Goal: Task Accomplishment & Management: Use online tool/utility

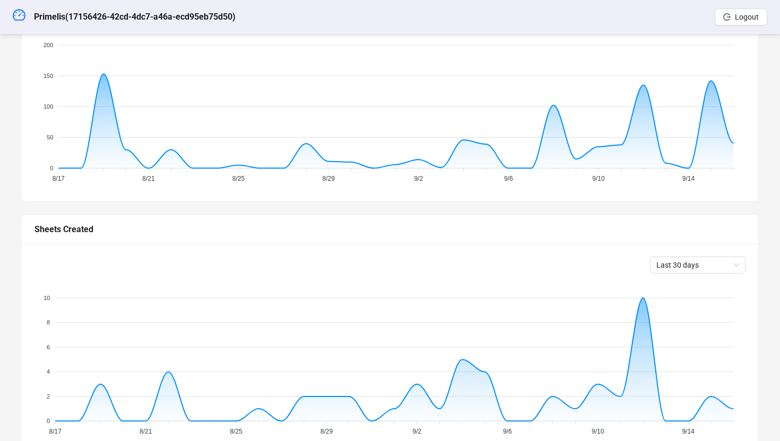
scroll to position [5, 0]
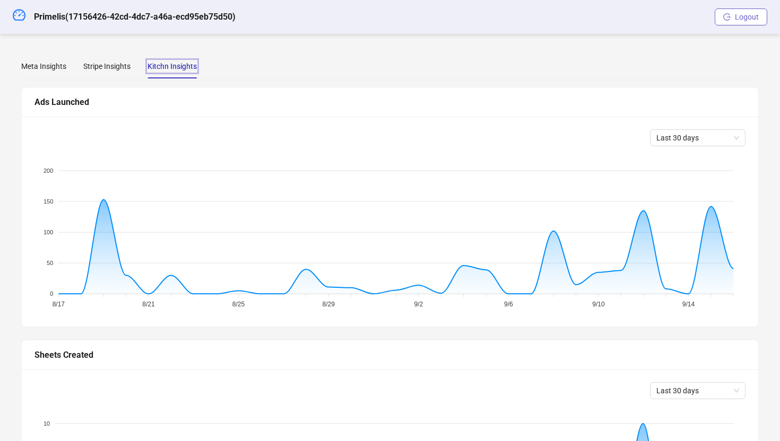
click at [734, 16] on button "Logout" at bounding box center [740, 16] width 52 height 17
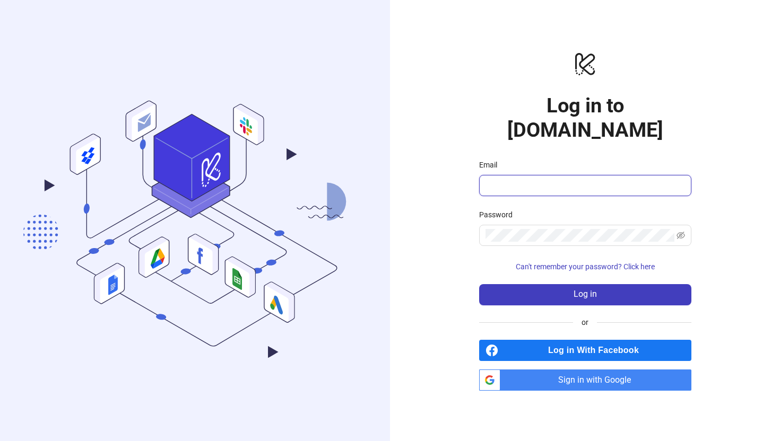
click at [517, 179] on input "Email" at bounding box center [583, 185] width 197 height 13
type input "**********"
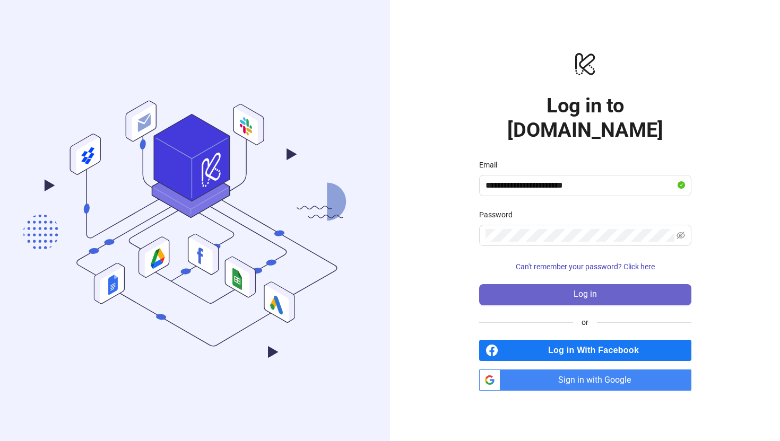
click at [502, 284] on button "Log in" at bounding box center [585, 294] width 212 height 21
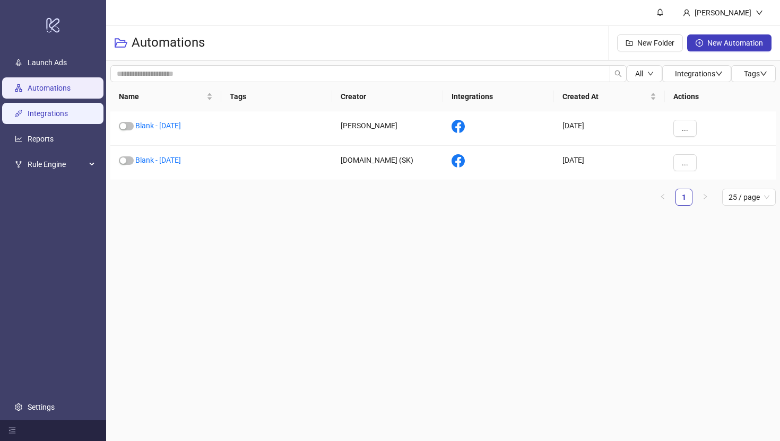
click at [48, 110] on link "Integrations" at bounding box center [48, 113] width 40 height 8
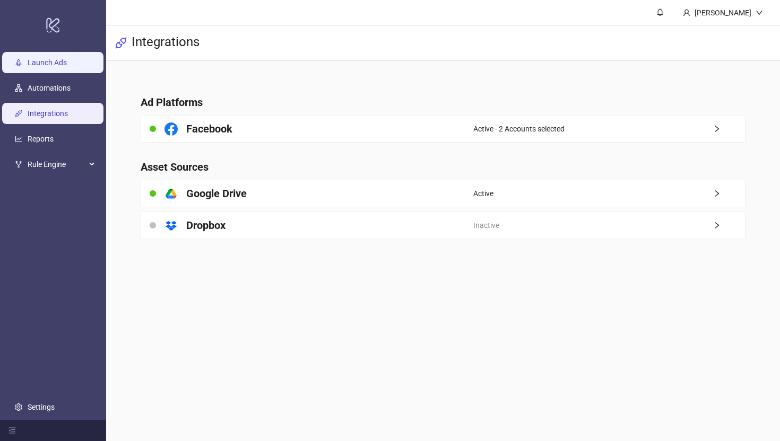
click at [50, 65] on link "Launch Ads" at bounding box center [47, 62] width 39 height 8
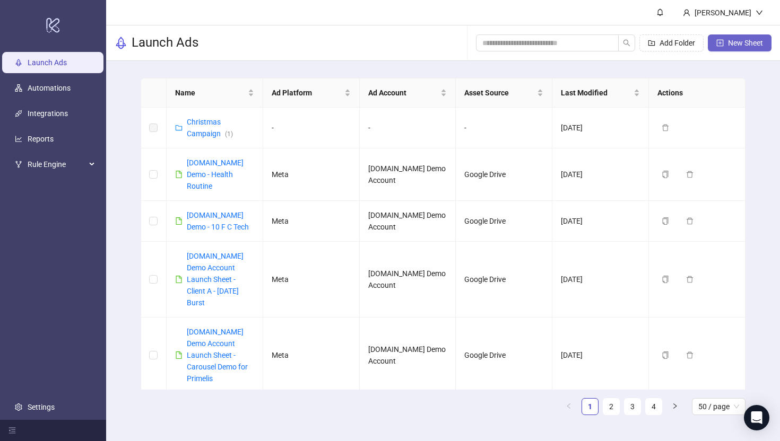
click at [728, 45] on span "New Sheet" at bounding box center [745, 43] width 35 height 8
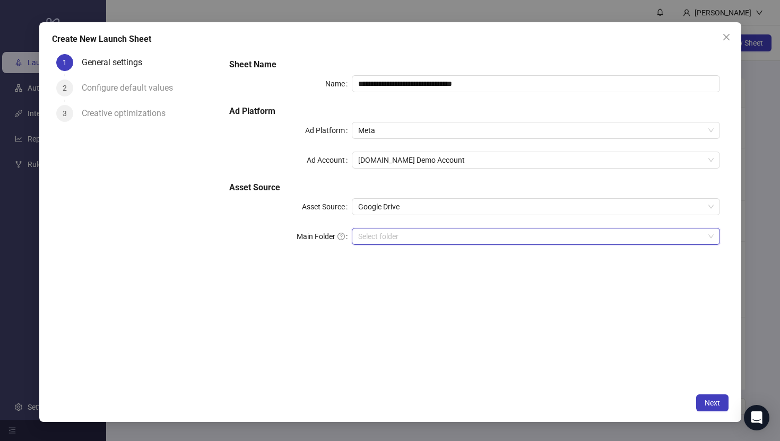
click at [381, 240] on input "Main Folder" at bounding box center [530, 237] width 345 height 16
click at [727, 33] on icon "close" at bounding box center [726, 37] width 8 height 8
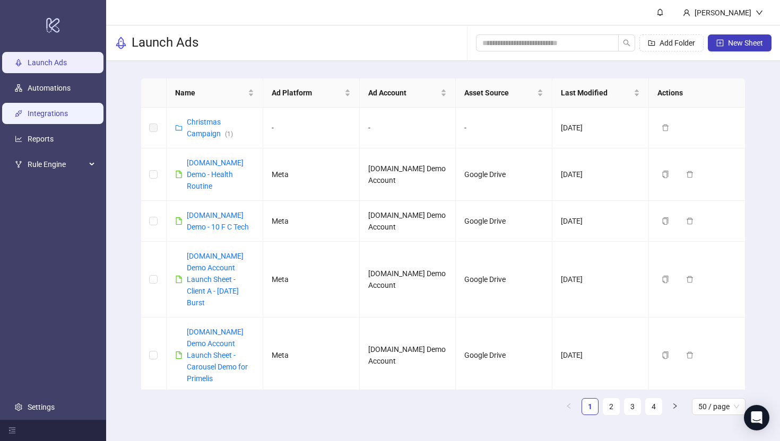
click at [29, 113] on link "Integrations" at bounding box center [48, 113] width 40 height 8
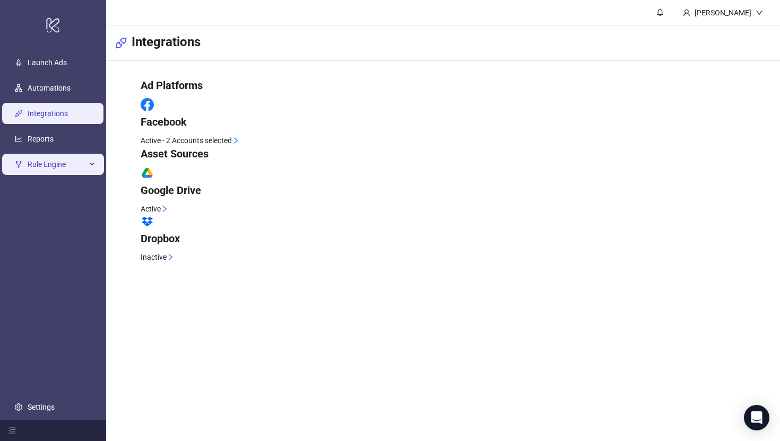
click at [50, 169] on span "Rule Engine" at bounding box center [57, 164] width 58 height 21
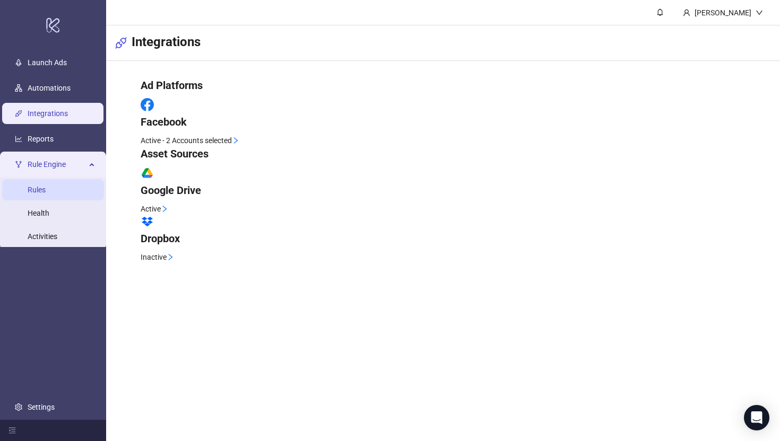
click at [41, 189] on link "Rules" at bounding box center [37, 190] width 18 height 8
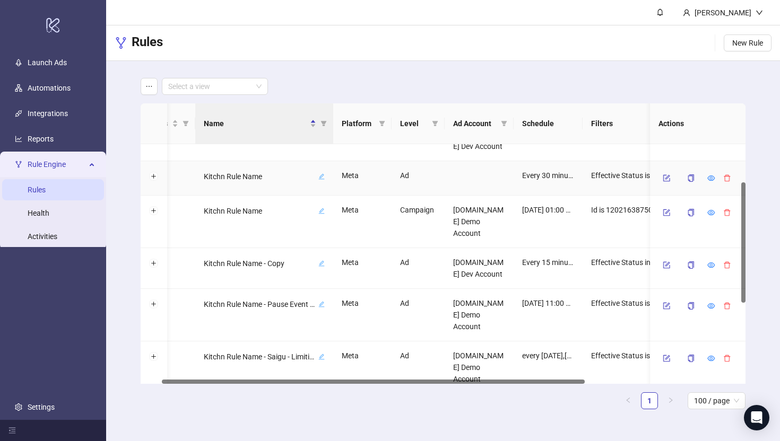
scroll to position [76, 0]
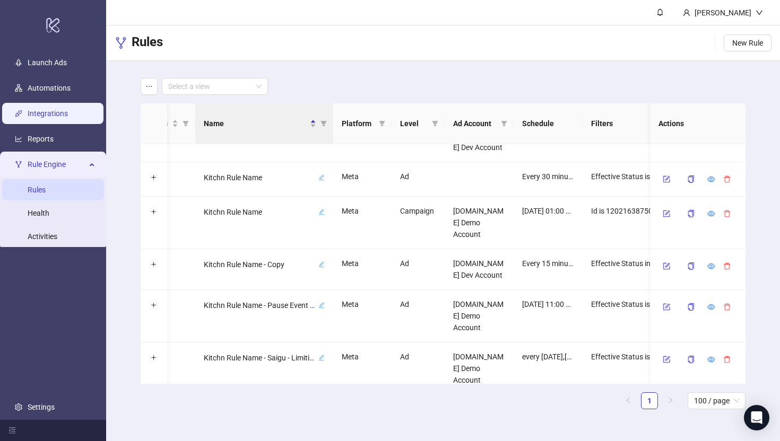
click at [36, 118] on link "Integrations" at bounding box center [48, 113] width 40 height 8
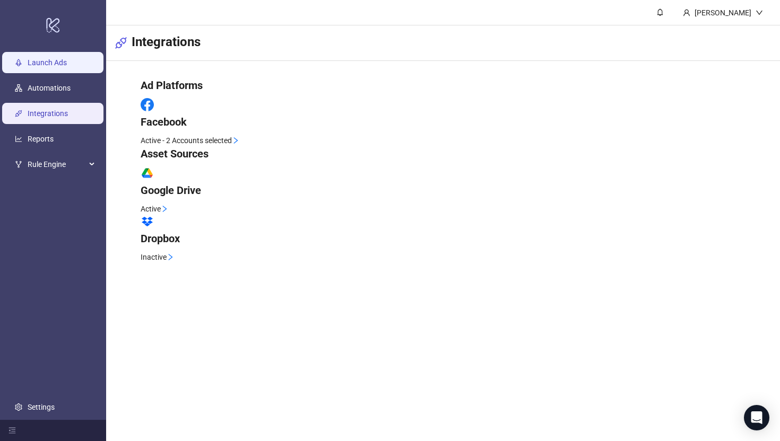
click at [32, 58] on link "Launch Ads" at bounding box center [47, 62] width 39 height 8
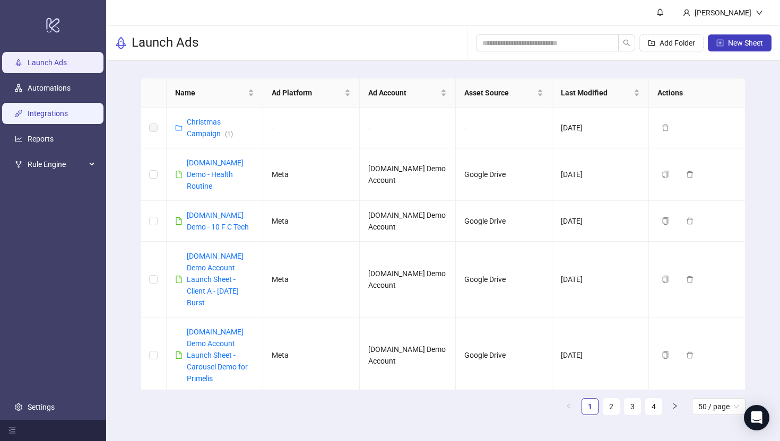
click at [31, 118] on link "Integrations" at bounding box center [48, 113] width 40 height 8
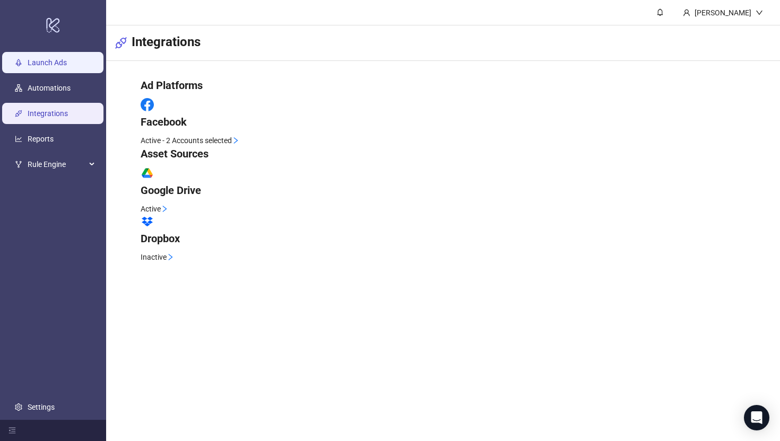
click at [52, 63] on link "Launch Ads" at bounding box center [47, 62] width 39 height 8
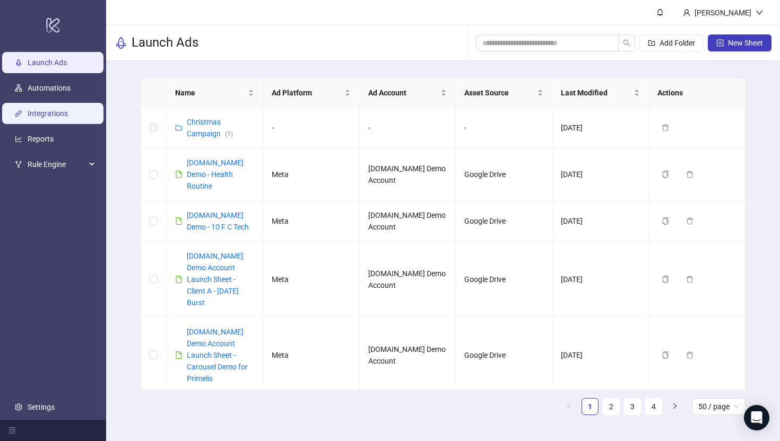
click at [38, 118] on link "Integrations" at bounding box center [48, 113] width 40 height 8
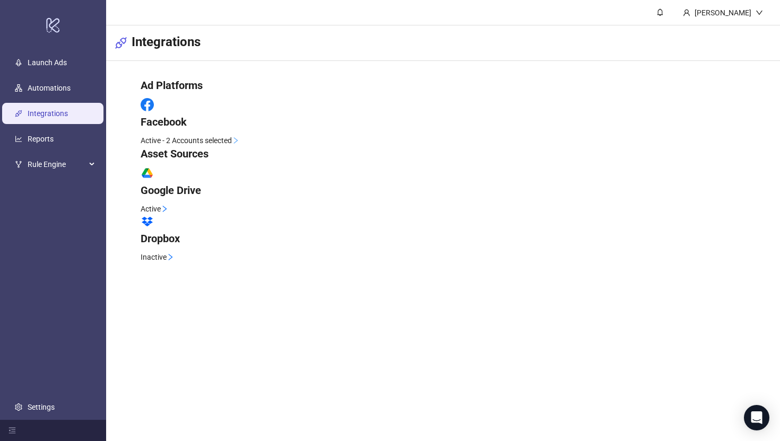
click at [433, 125] on div "Facebook" at bounding box center [443, 113] width 605 height 31
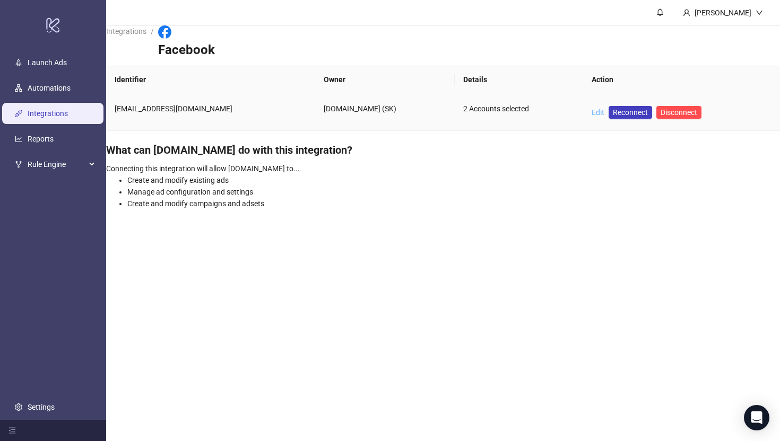
click at [591, 108] on link "Edit" at bounding box center [597, 112] width 13 height 8
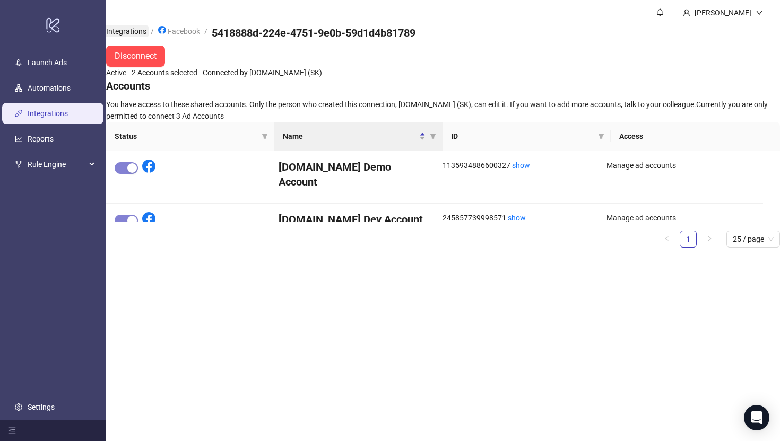
click at [127, 37] on link "Integrations" at bounding box center [126, 31] width 45 height 12
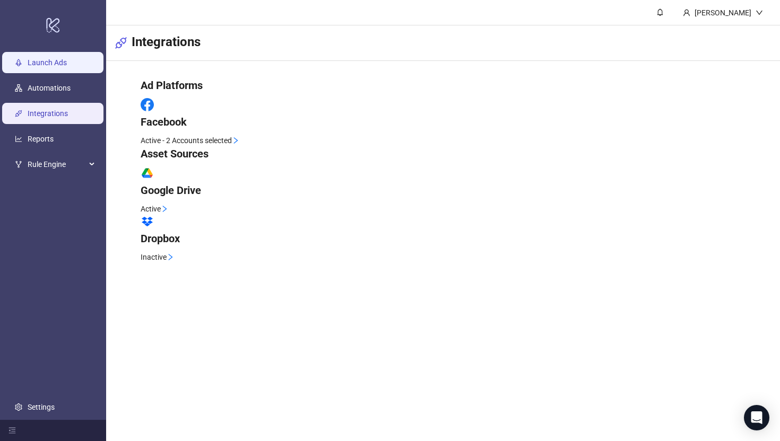
click at [50, 59] on link "Launch Ads" at bounding box center [47, 62] width 39 height 8
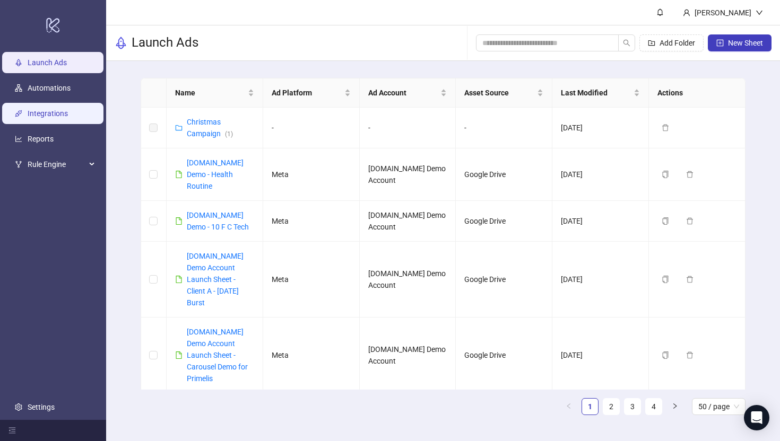
click at [31, 115] on link "Integrations" at bounding box center [48, 113] width 40 height 8
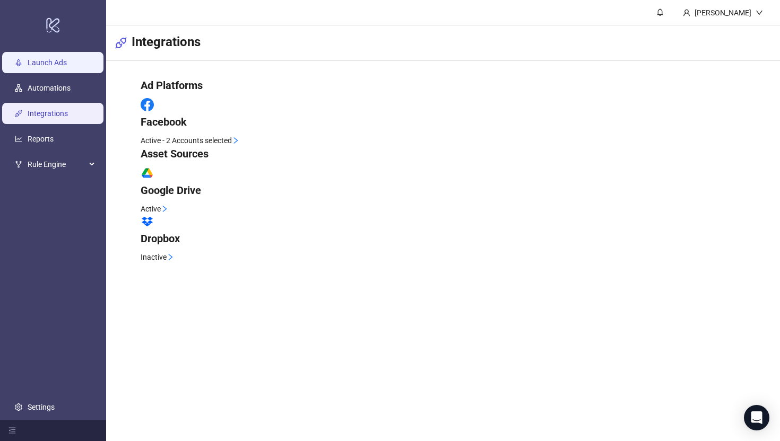
click at [28, 67] on link "Launch Ads" at bounding box center [47, 62] width 39 height 8
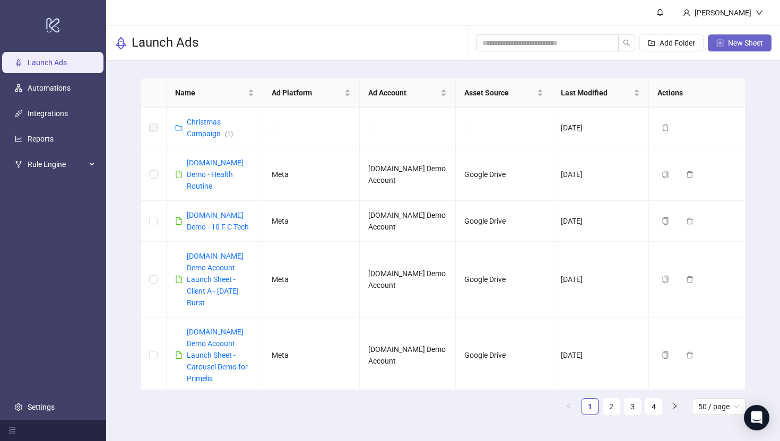
click at [740, 45] on span "New Sheet" at bounding box center [745, 43] width 35 height 8
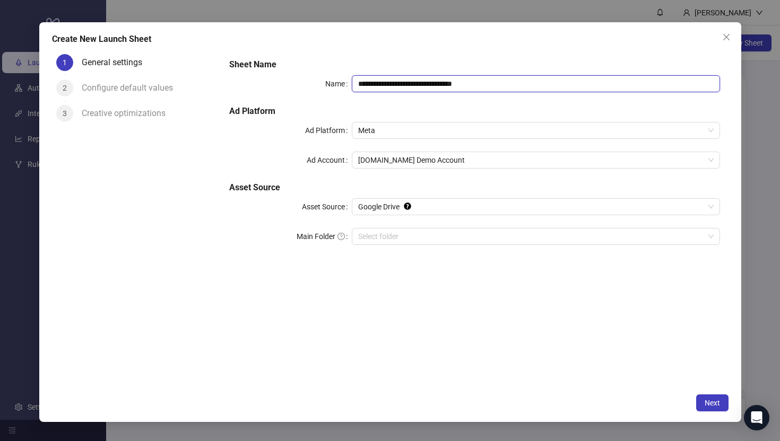
click at [502, 89] on input "**********" at bounding box center [535, 83] width 367 height 17
click at [370, 129] on span "Meta" at bounding box center [535, 130] width 355 height 16
type input "**********"
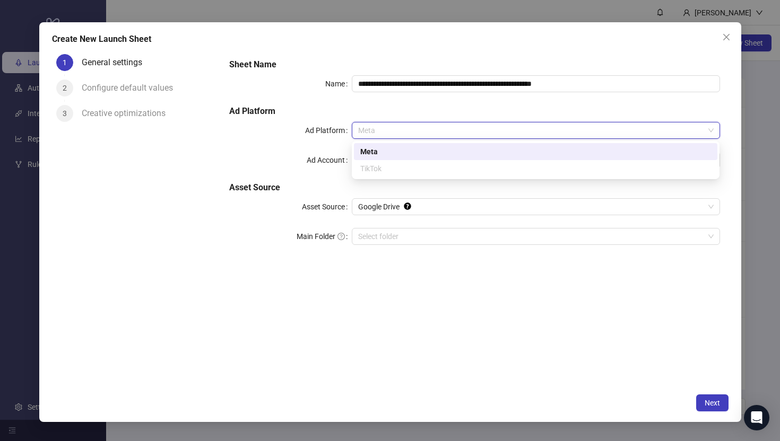
click at [335, 169] on div "**********" at bounding box center [474, 158] width 498 height 208
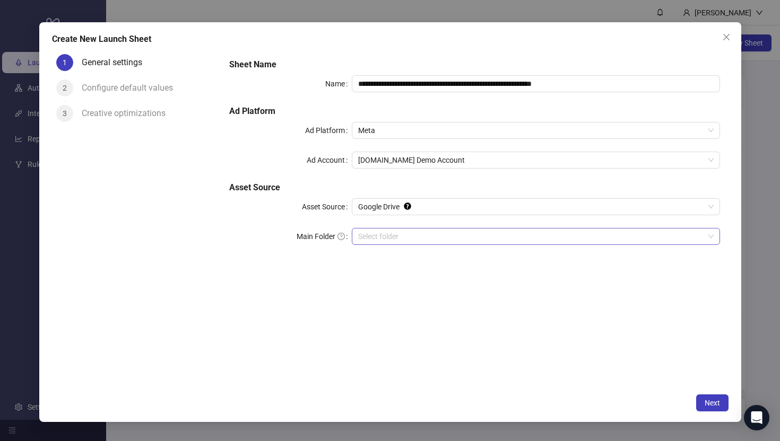
click at [371, 242] on input "Main Folder" at bounding box center [530, 237] width 345 height 16
click at [712, 406] on span "Next" at bounding box center [711, 403] width 15 height 8
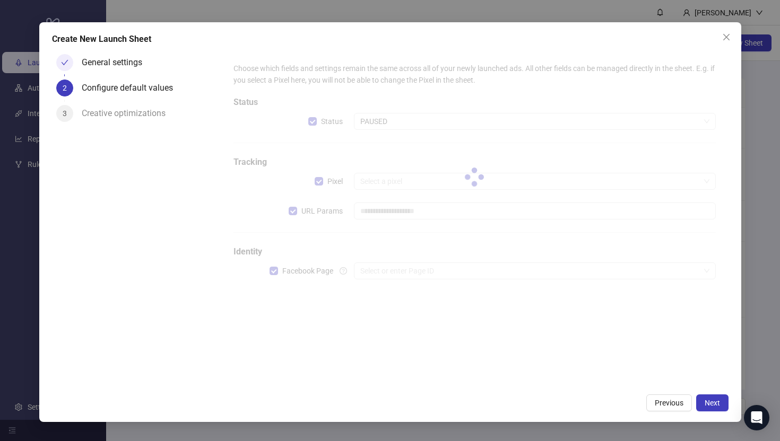
type input "**********"
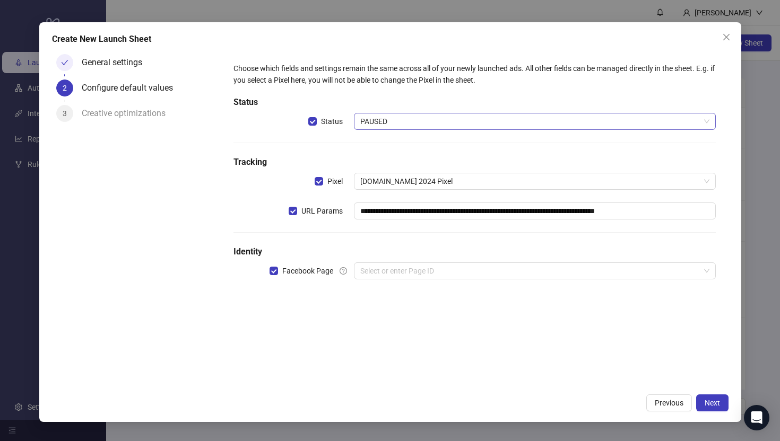
click at [377, 124] on span "PAUSED" at bounding box center [534, 121] width 348 height 16
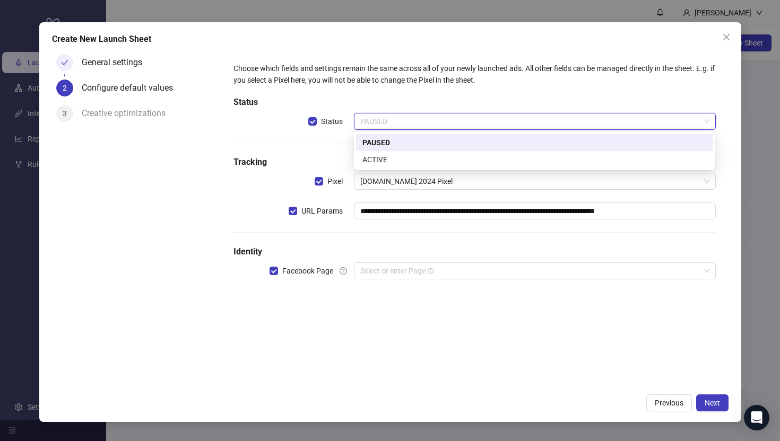
click at [371, 141] on div "PAUSED" at bounding box center [534, 143] width 344 height 12
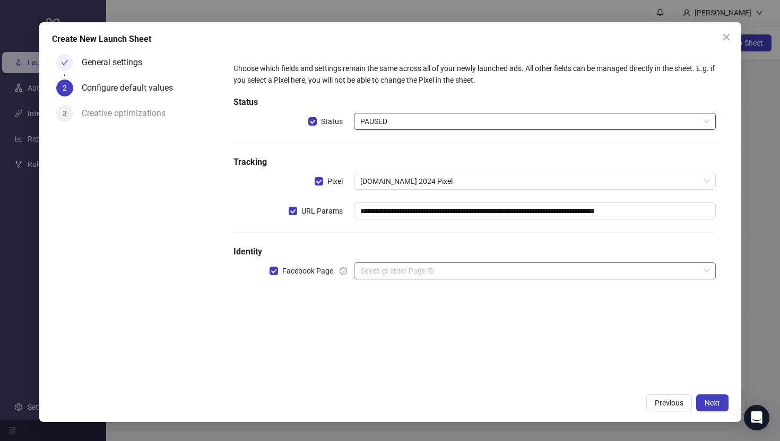
click at [380, 264] on input "search" at bounding box center [529, 271] width 339 height 16
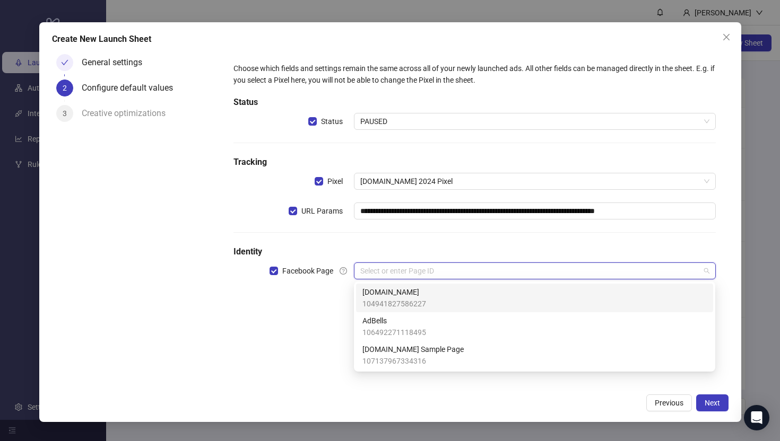
click at [375, 298] on span "104941827586227" at bounding box center [394, 304] width 64 height 12
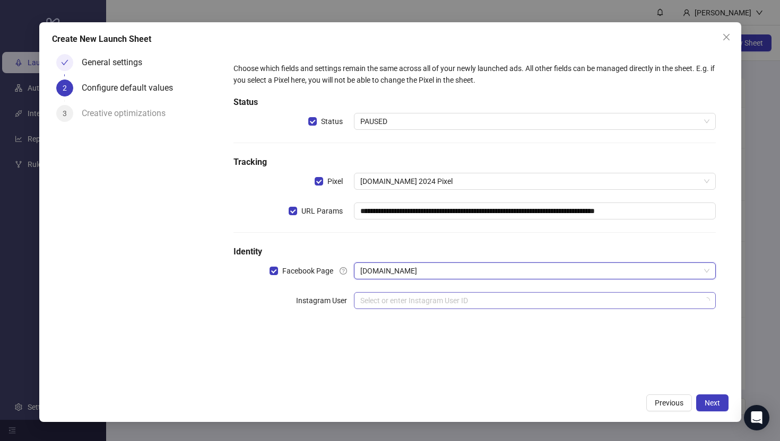
click at [378, 302] on input "search" at bounding box center [529, 301] width 339 height 16
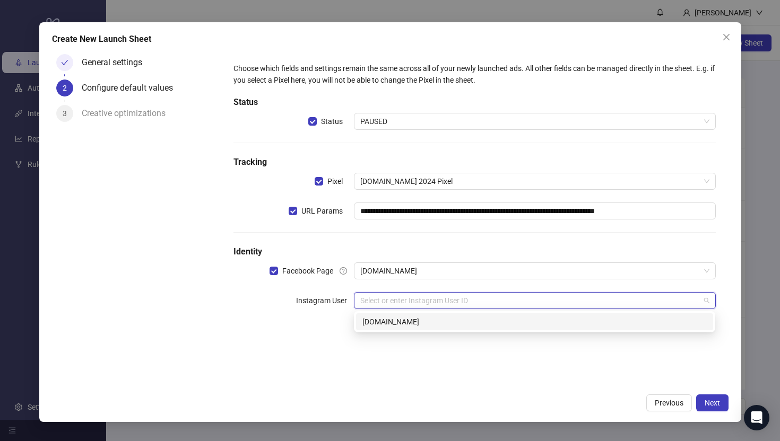
click at [374, 319] on div "[DOMAIN_NAME]" at bounding box center [534, 322] width 344 height 12
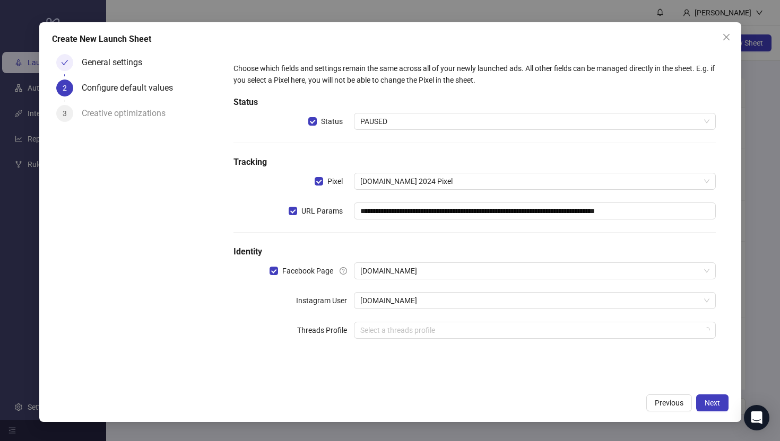
click at [154, 299] on div "General settings 2 Configure default values 3 Creative optimizations" at bounding box center [136, 219] width 169 height 339
click at [709, 399] on span "Next" at bounding box center [711, 403] width 15 height 8
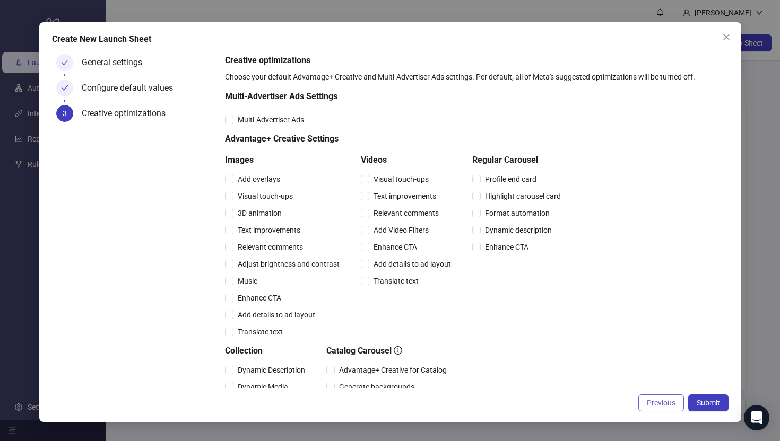
click at [670, 408] on button "Previous" at bounding box center [661, 403] width 46 height 17
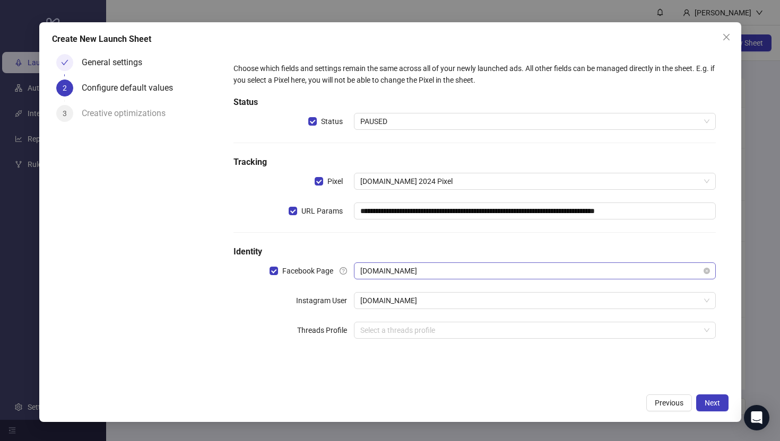
click at [433, 270] on span "[DOMAIN_NAME]" at bounding box center [534, 271] width 348 height 16
click at [207, 317] on div "General settings 2 Configure default values 3 Creative optimizations" at bounding box center [136, 219] width 169 height 339
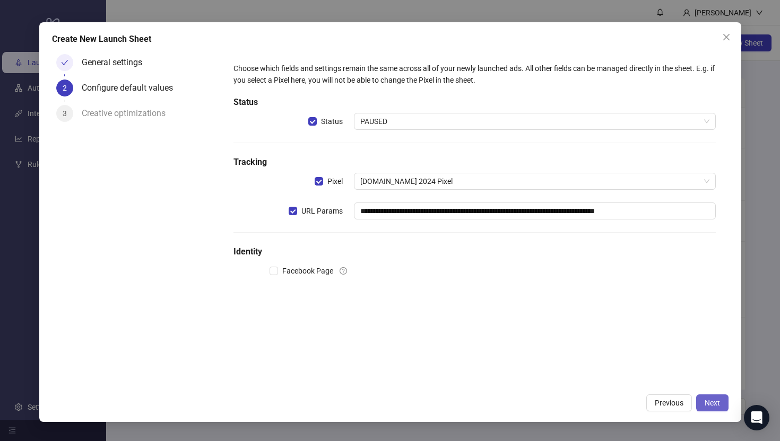
click at [722, 408] on button "Next" at bounding box center [712, 403] width 32 height 17
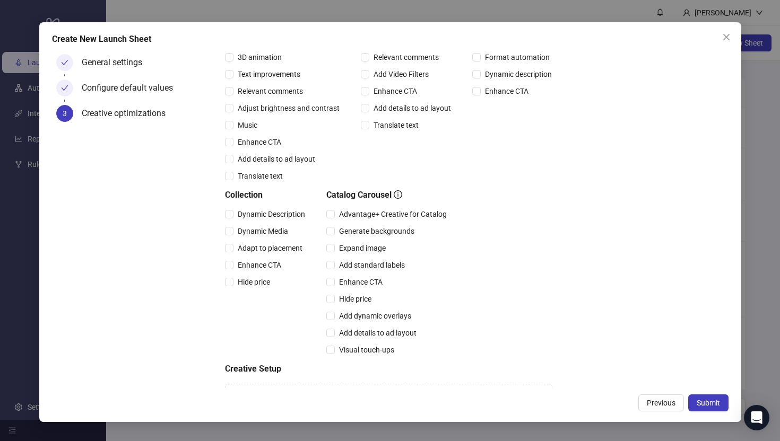
scroll to position [202, 0]
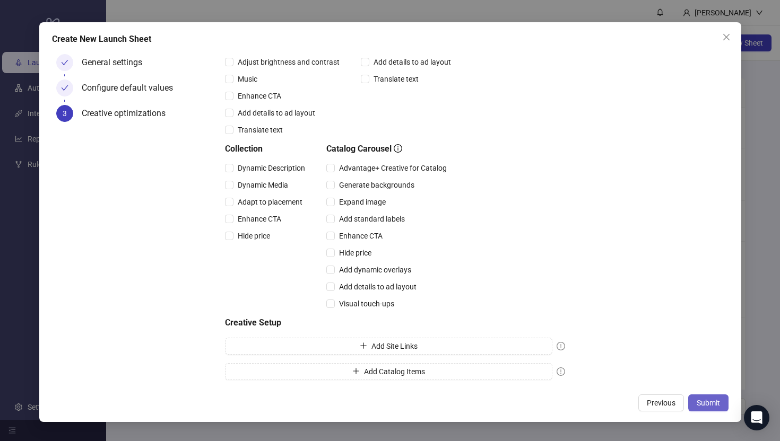
click at [705, 402] on span "Submit" at bounding box center [707, 403] width 23 height 8
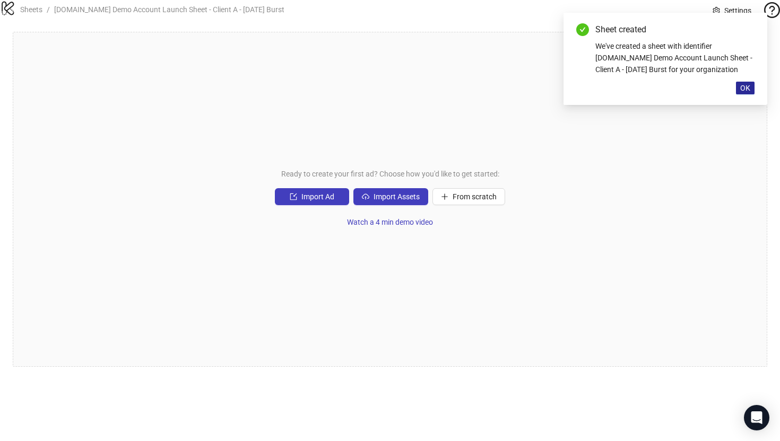
click at [745, 91] on span "OK" at bounding box center [745, 88] width 10 height 8
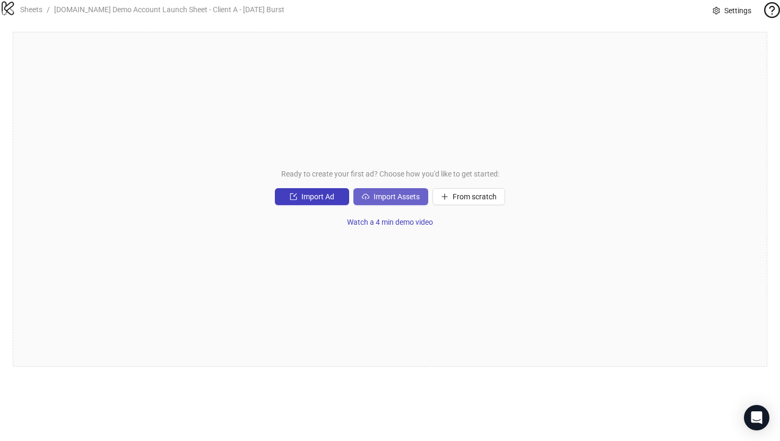
click at [384, 201] on span "Import Assets" at bounding box center [396, 196] width 46 height 8
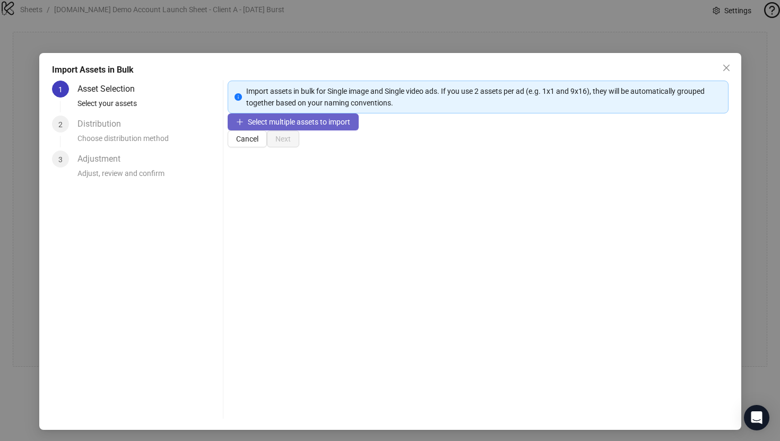
click at [288, 126] on span "Select multiple assets to import" at bounding box center [299, 122] width 102 height 8
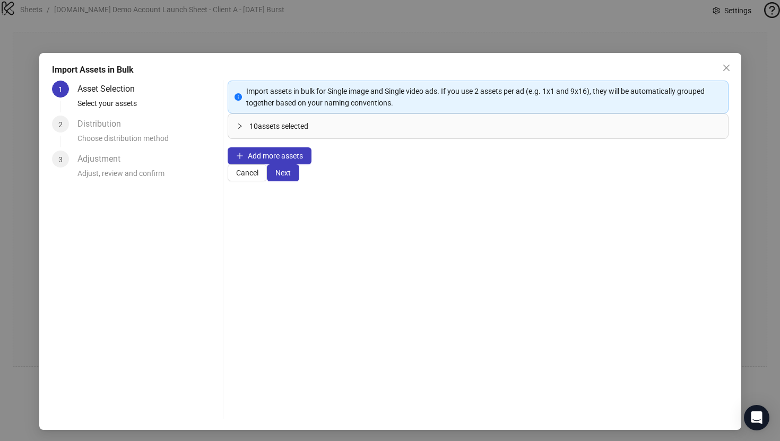
click at [243, 129] on icon "collapsed" at bounding box center [240, 126] width 6 height 6
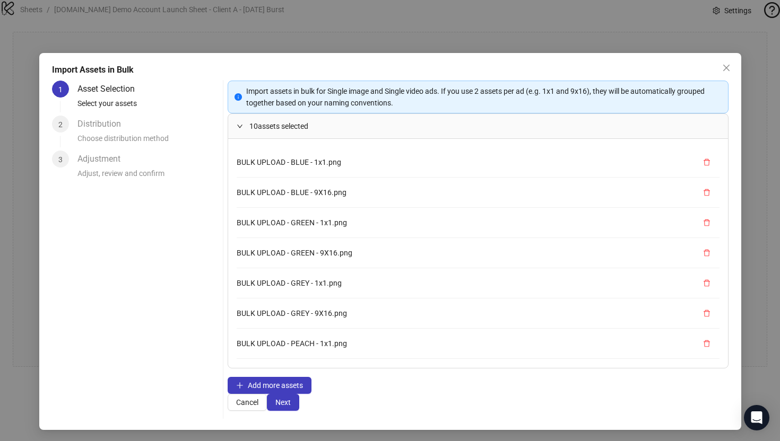
click at [243, 129] on icon "expanded" at bounding box center [240, 126] width 6 height 6
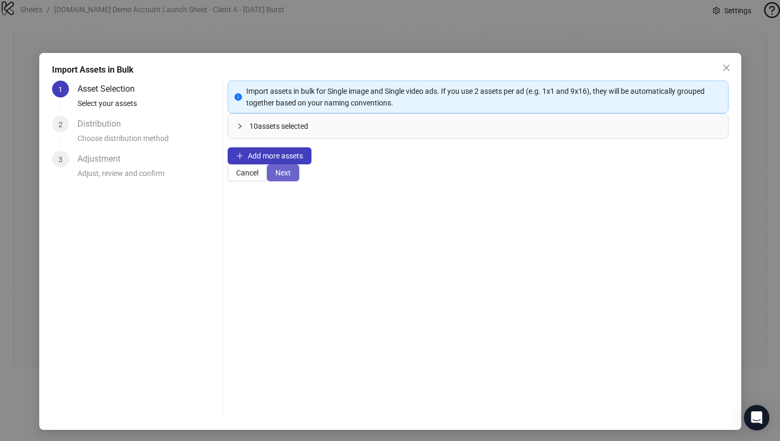
click at [291, 177] on span "Next" at bounding box center [282, 173] width 15 height 8
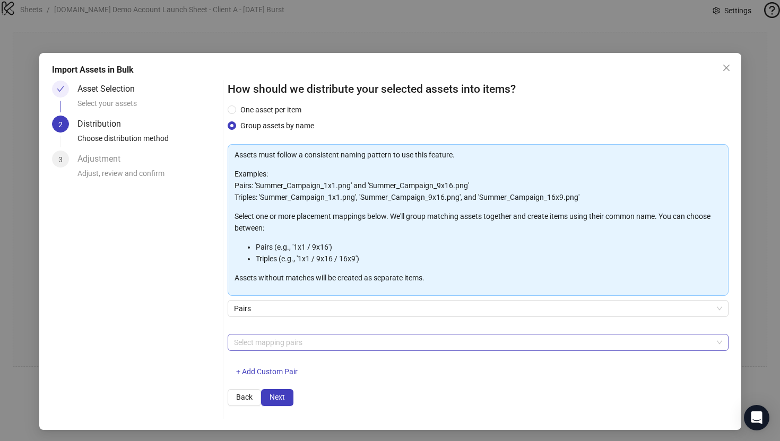
scroll to position [2, 0]
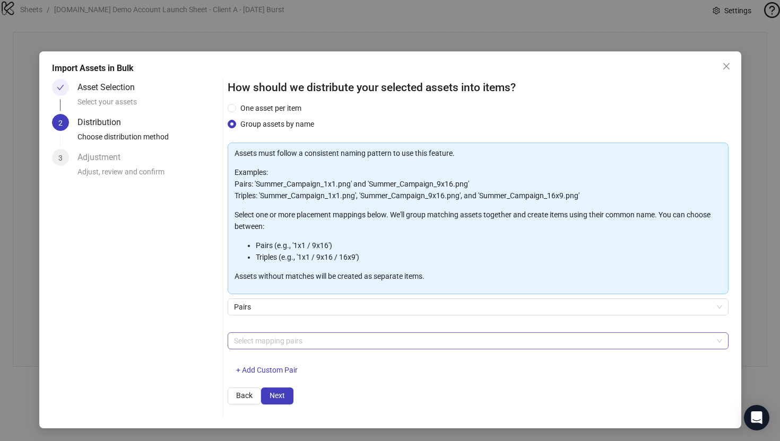
click at [261, 334] on div at bounding box center [472, 341] width 485 height 15
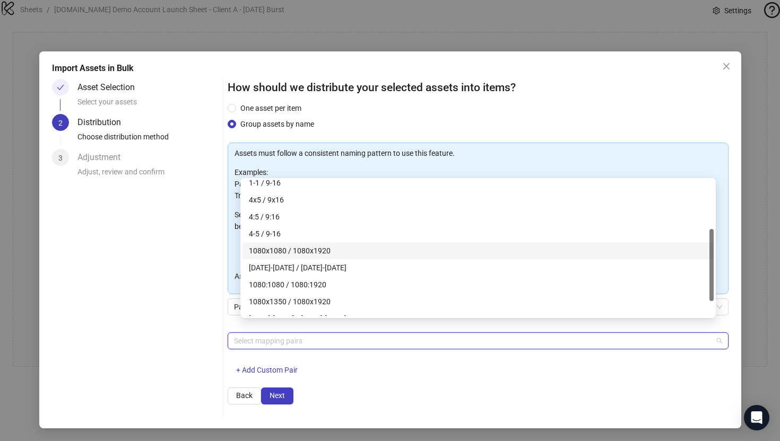
scroll to position [119, 0]
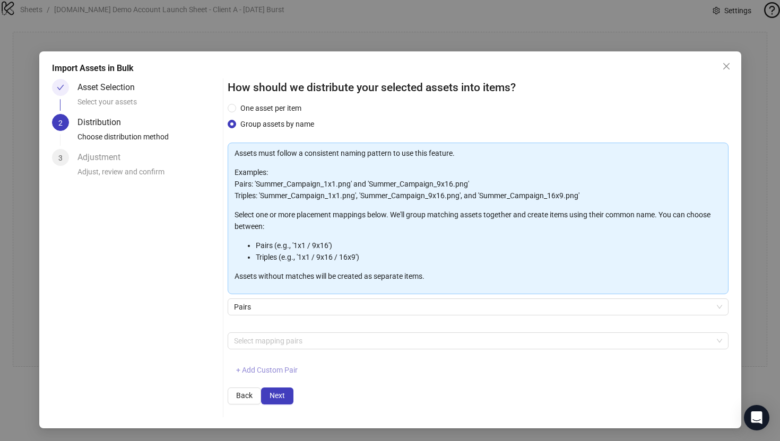
click at [268, 366] on span "+ Add Custom Pair" at bounding box center [267, 370] width 62 height 8
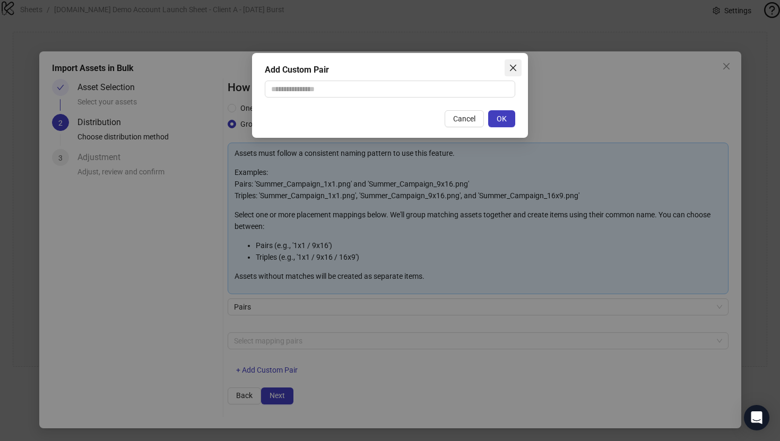
click at [516, 64] on icon "close" at bounding box center [513, 68] width 8 height 8
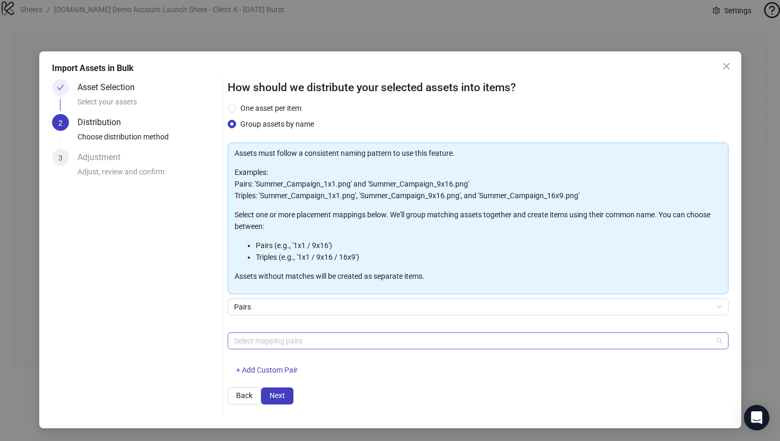
click at [266, 334] on div at bounding box center [472, 341] width 485 height 15
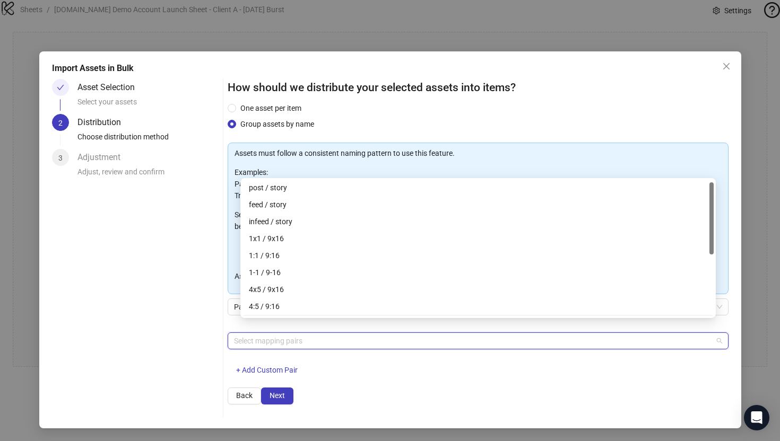
scroll to position [0, 0]
click at [259, 240] on div "1x1 / 9x16" at bounding box center [478, 240] width 458 height 12
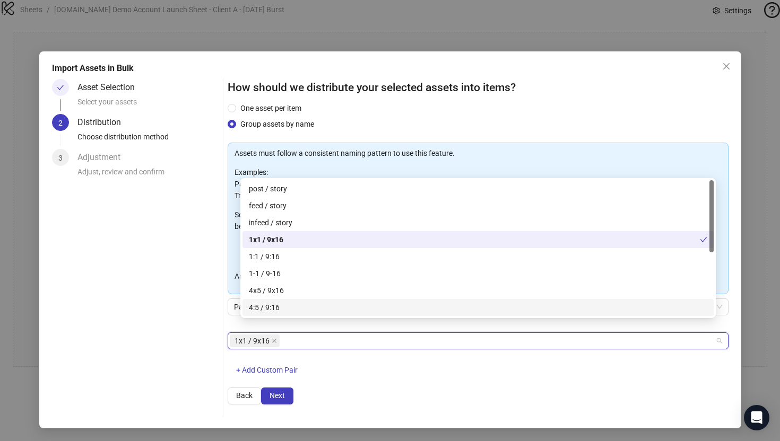
click at [377, 378] on div "One asset per item Group assets by name Assets must follow a consistent naming …" at bounding box center [477, 244] width 501 height 285
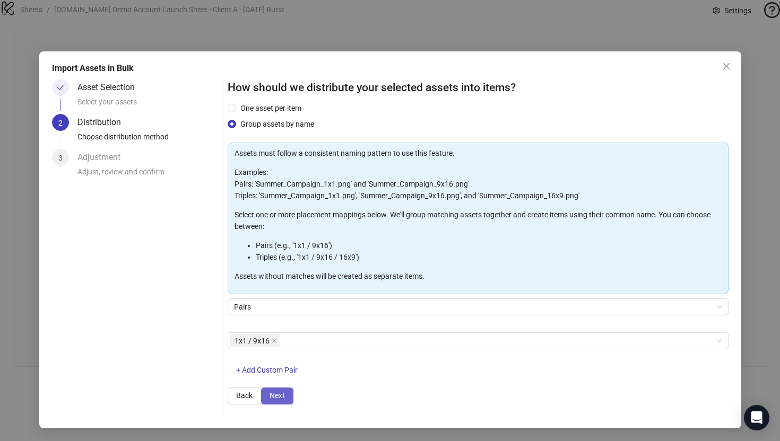
click at [285, 400] on span "Next" at bounding box center [276, 395] width 15 height 8
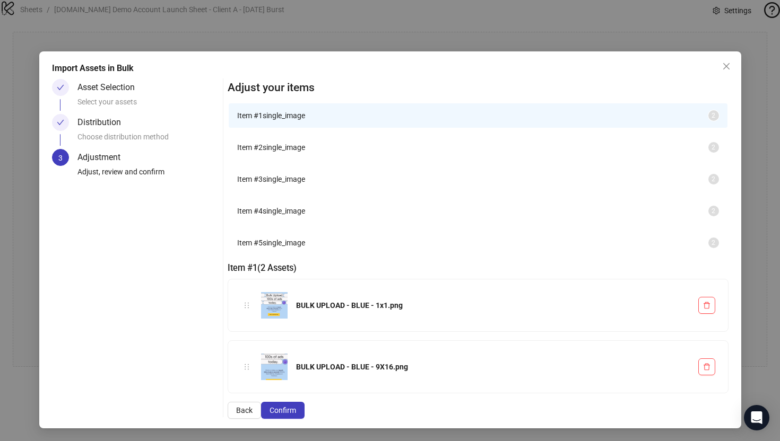
click at [305, 152] on span "single_image" at bounding box center [283, 147] width 42 height 8
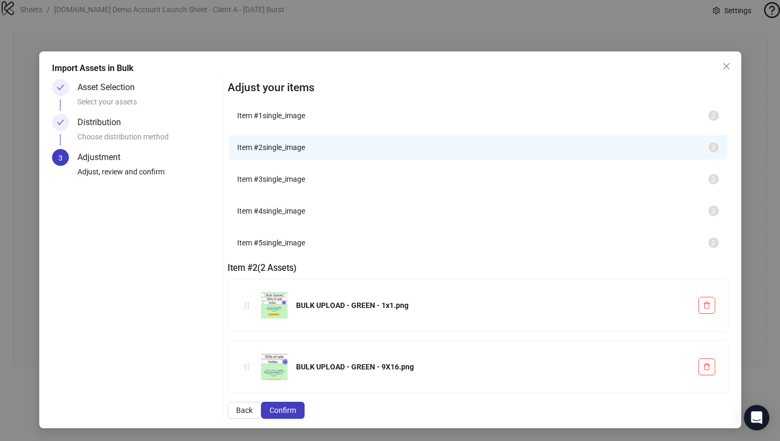
click at [262, 183] on span "Item # 3" at bounding box center [249, 179] width 25 height 8
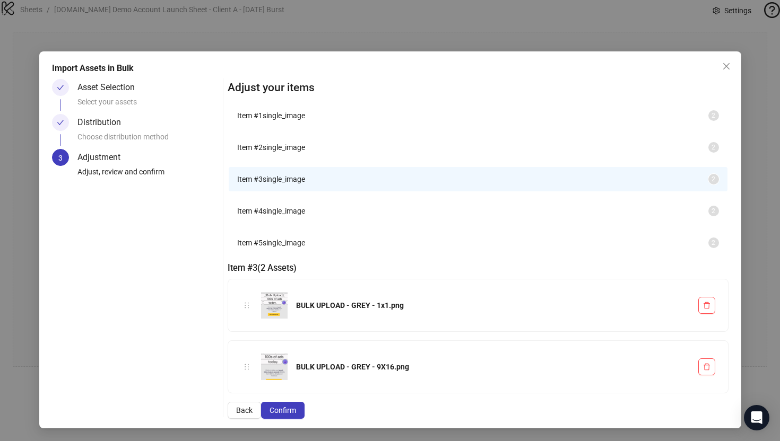
click at [305, 215] on span "single_image" at bounding box center [283, 211] width 42 height 8
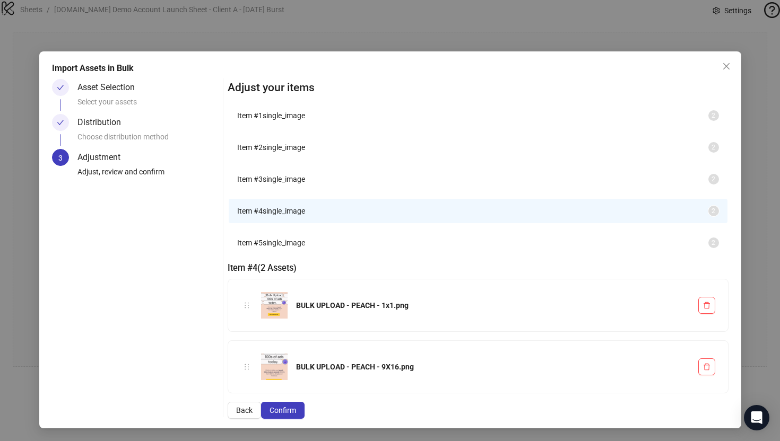
click at [305, 247] on span "single_image" at bounding box center [283, 243] width 42 height 8
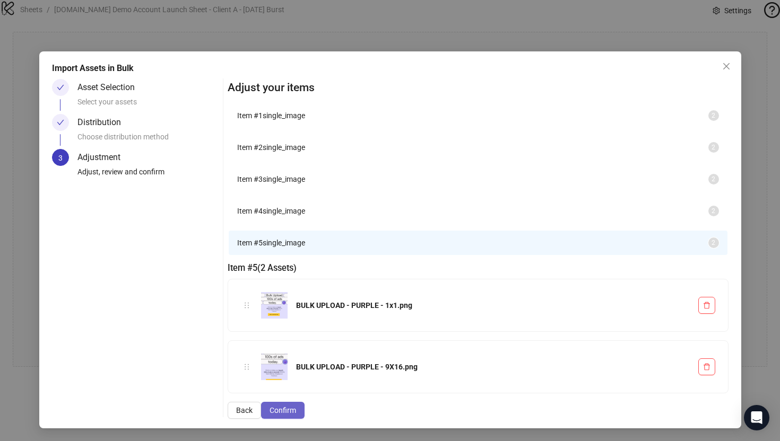
click at [304, 413] on button "Confirm" at bounding box center [282, 410] width 43 height 17
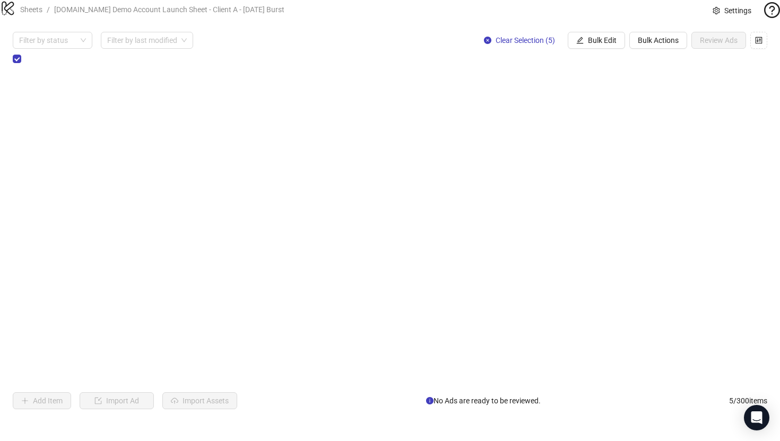
scroll to position [0, 1193]
click at [758, 44] on icon "control" at bounding box center [758, 40] width 7 height 7
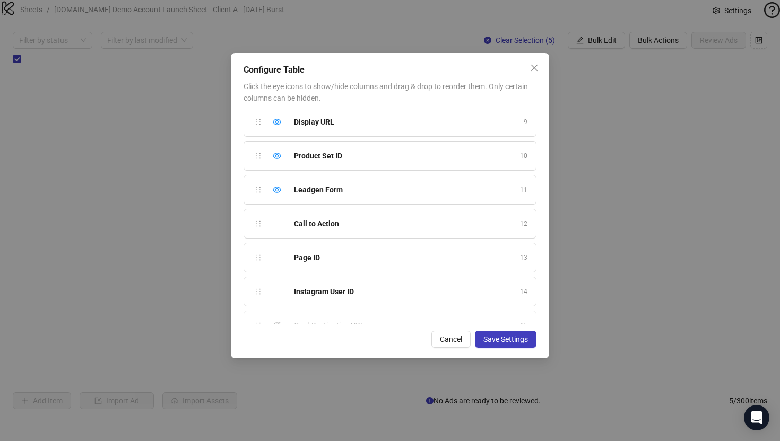
scroll to position [277, 0]
click at [277, 155] on icon "eye" at bounding box center [277, 155] width 8 height 8
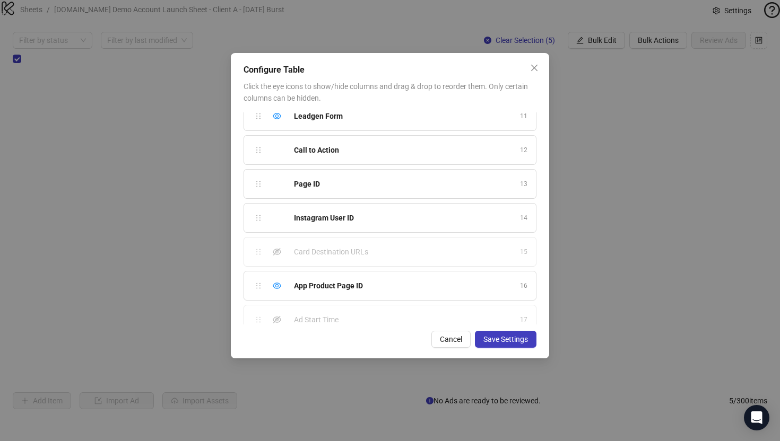
scroll to position [399, 0]
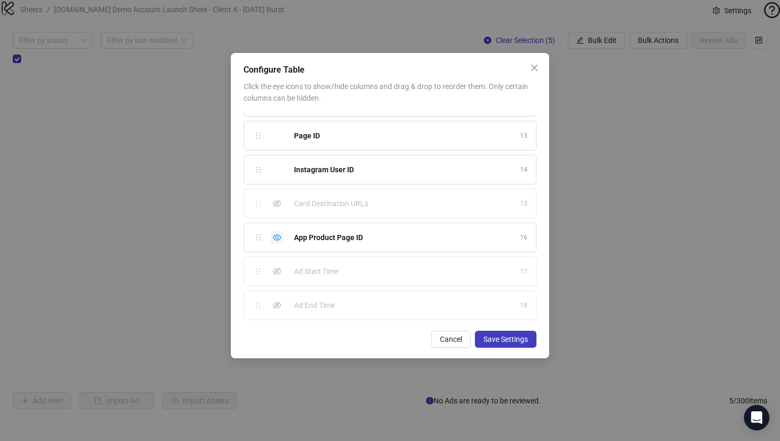
click at [279, 238] on icon "eye" at bounding box center [277, 237] width 8 height 8
click at [275, 274] on icon "eye-invisible" at bounding box center [277, 271] width 8 height 7
click at [275, 303] on icon "eye-invisible" at bounding box center [277, 305] width 8 height 8
click at [497, 340] on span "Save Settings" at bounding box center [505, 339] width 45 height 8
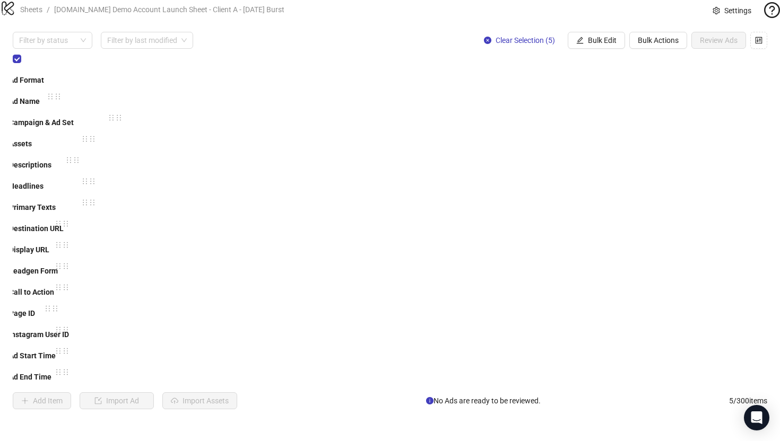
scroll to position [0, 0]
click at [596, 45] on span "Bulk Edit" at bounding box center [602, 40] width 29 height 8
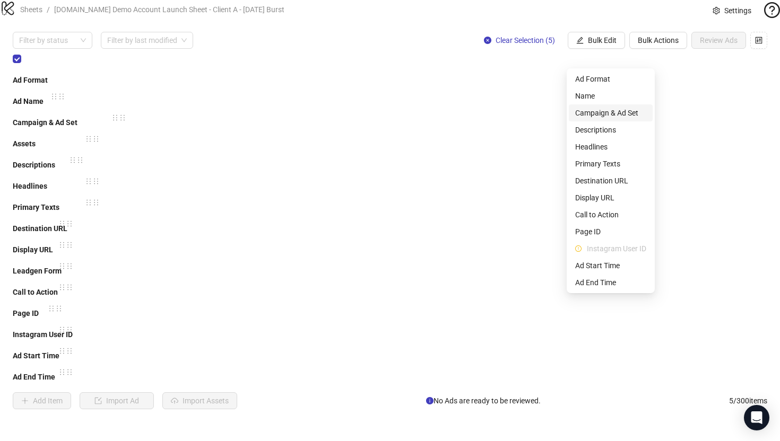
click at [591, 112] on span "Campaign & Ad Set" at bounding box center [610, 113] width 71 height 12
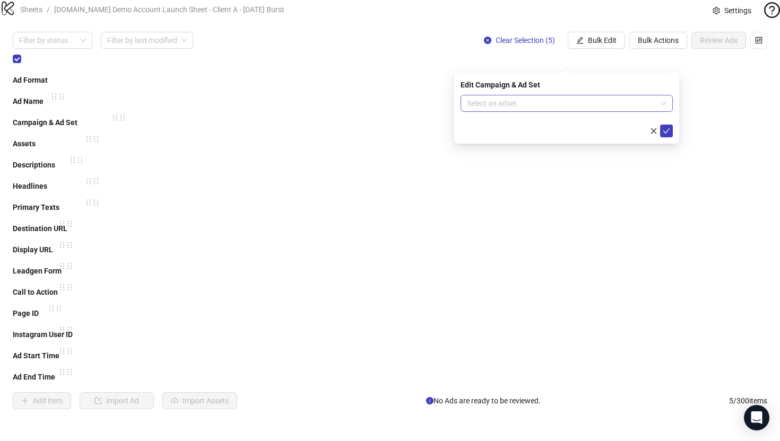
click at [484, 103] on input "search" at bounding box center [562, 103] width 190 height 16
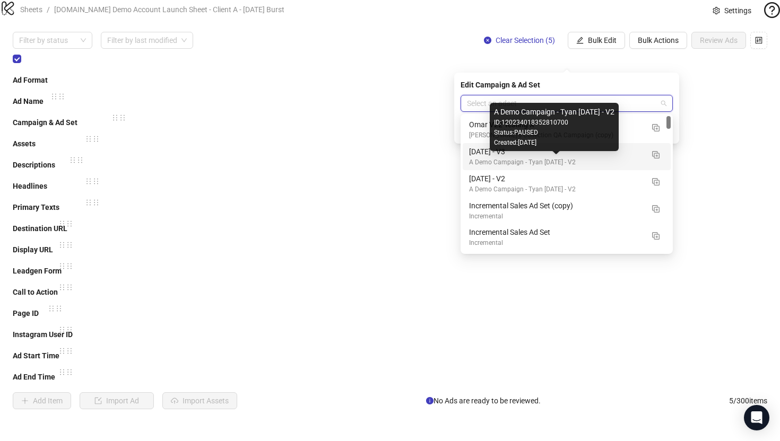
click at [489, 157] on div "A Demo Campaign - Tyan [DATE] - V2" at bounding box center [556, 162] width 174 height 10
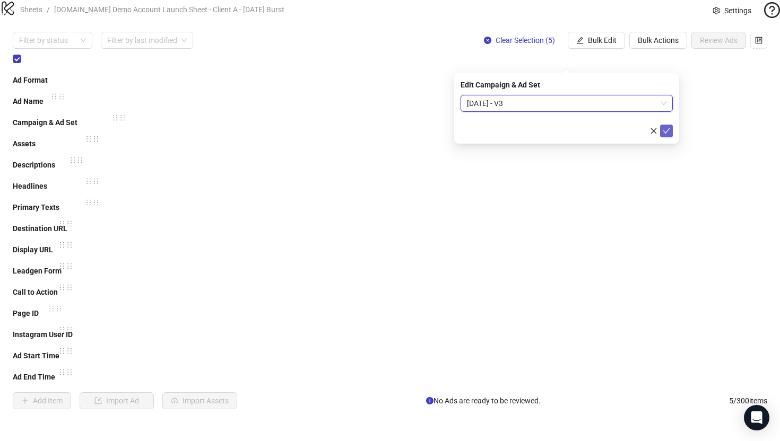
click at [667, 130] on icon "check" at bounding box center [666, 130] width 7 height 5
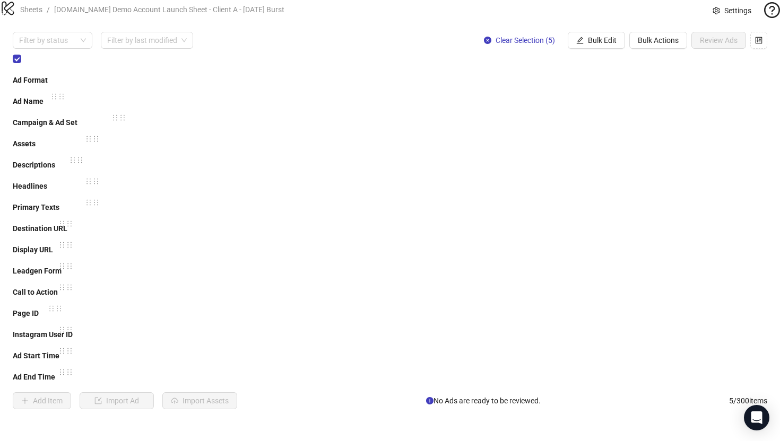
click at [412, 414] on span "[DATE] - V3" at bounding box center [421, 422] width 146 height 16
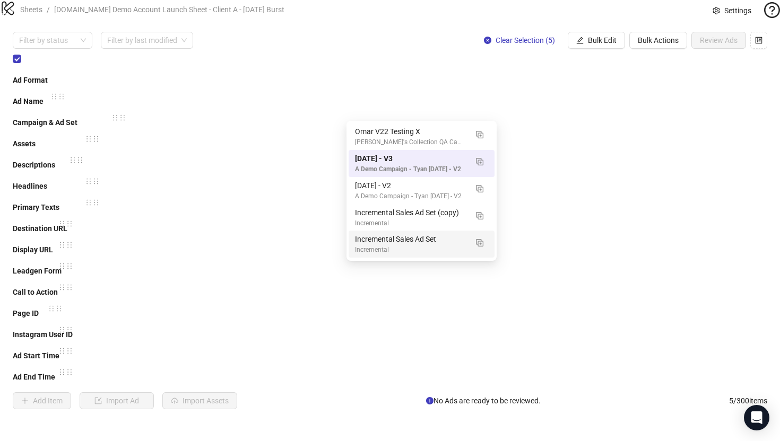
click at [407, 366] on div "**********" at bounding box center [390, 220] width 754 height 335
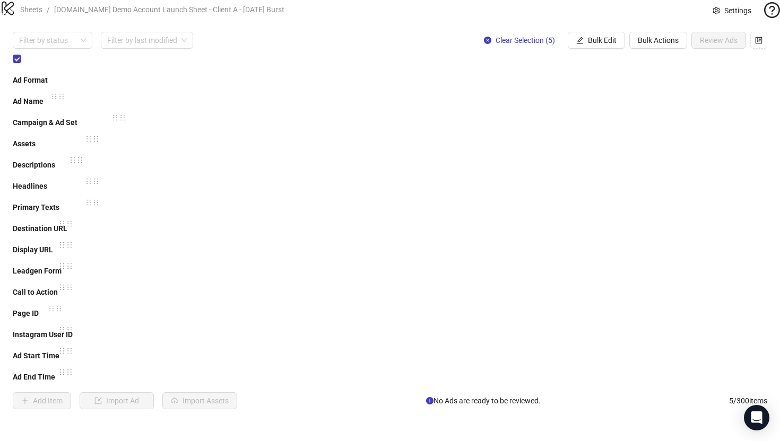
click at [435, 414] on span "[DATE] - V3" at bounding box center [421, 422] width 146 height 16
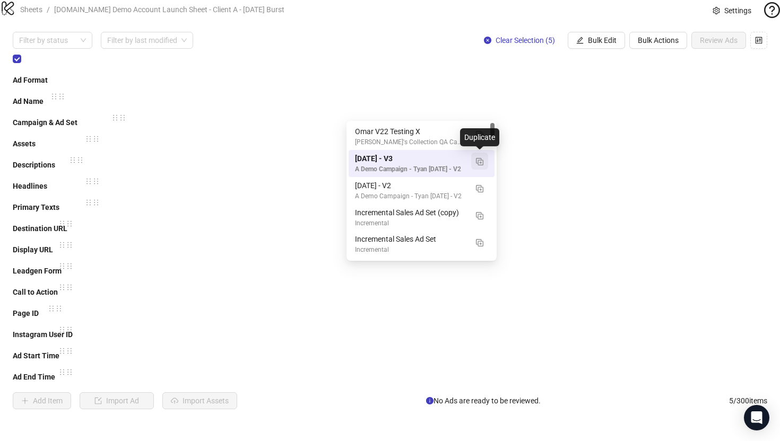
click at [479, 164] on img "button" at bounding box center [479, 161] width 7 height 7
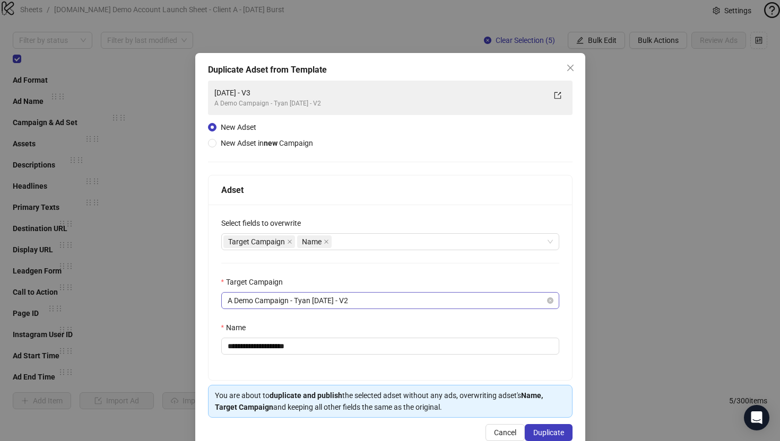
click at [293, 304] on span "A Demo Campaign - Tyan [DATE] - V2" at bounding box center [389, 301] width 325 height 16
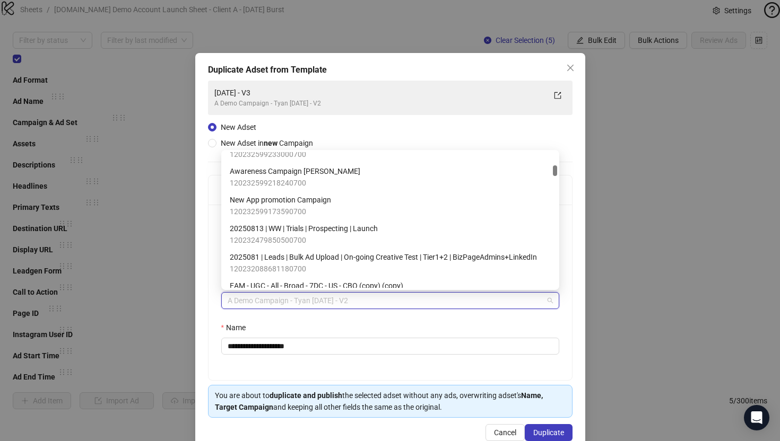
scroll to position [277, 0]
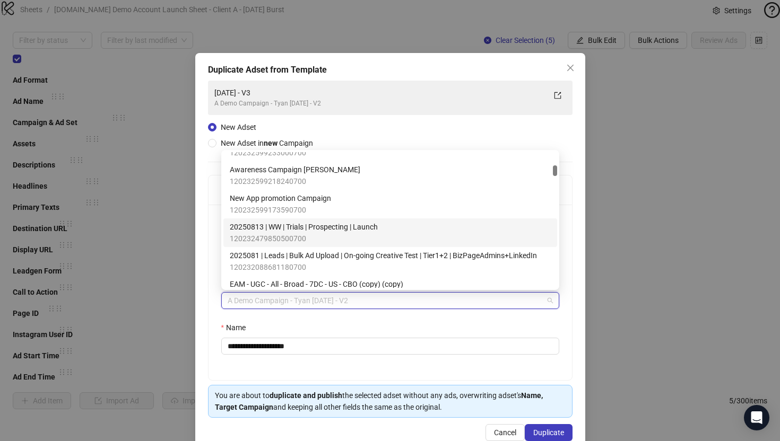
click at [200, 245] on div "**********" at bounding box center [390, 252] width 390 height 399
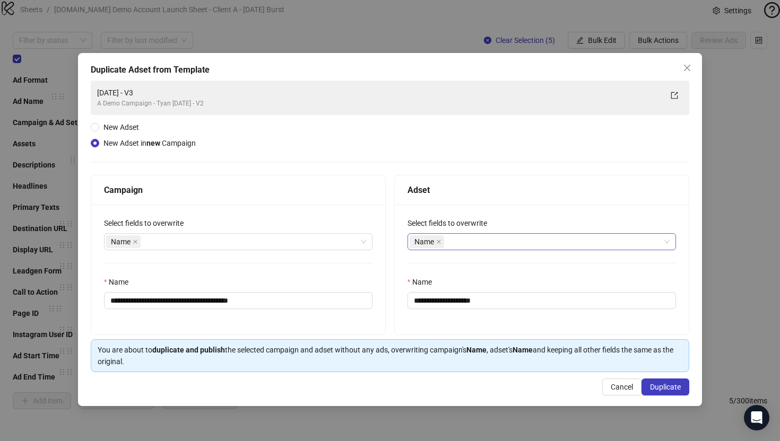
click at [466, 239] on div "Name" at bounding box center [535, 241] width 253 height 15
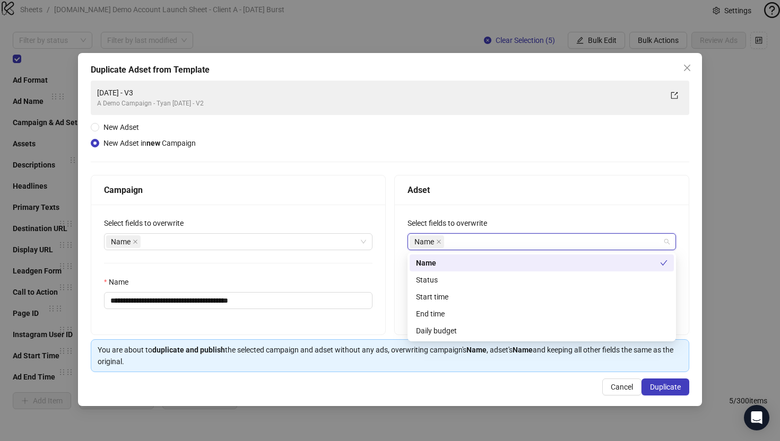
click at [462, 186] on div "Adset" at bounding box center [541, 189] width 268 height 13
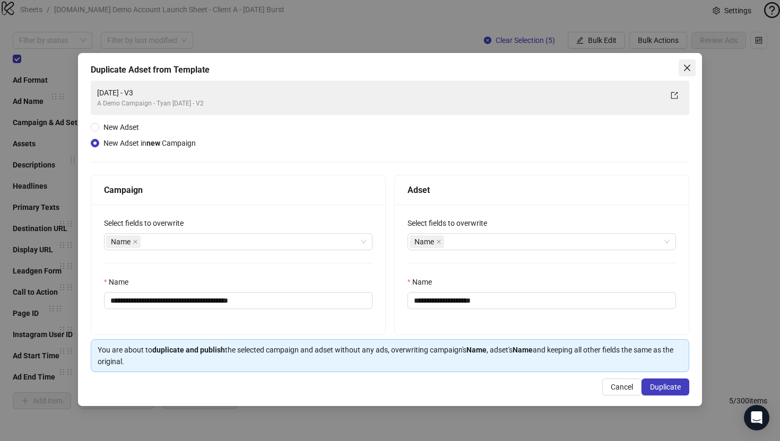
click at [684, 67] on icon "close" at bounding box center [686, 68] width 8 height 8
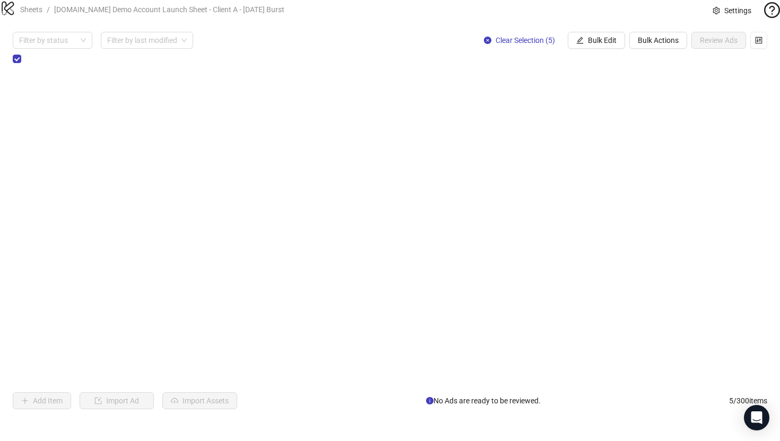
scroll to position [0, 861]
click at [596, 45] on span "Bulk Edit" at bounding box center [602, 40] width 29 height 8
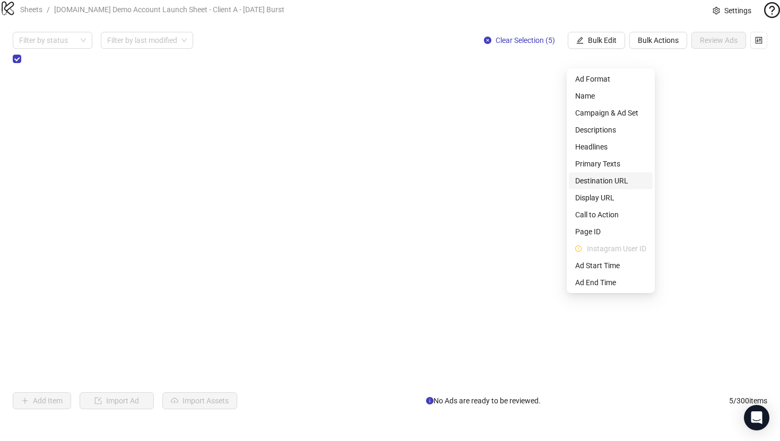
click at [608, 180] on span "Destination URL" at bounding box center [610, 181] width 71 height 12
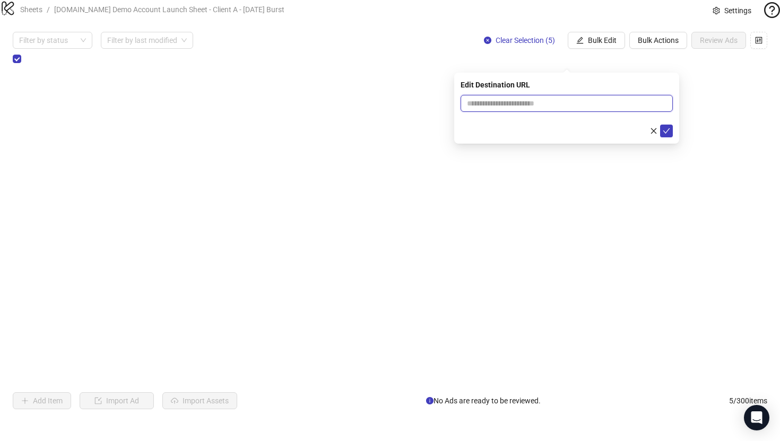
click at [518, 103] on input "text" at bounding box center [562, 104] width 191 height 12
type input "**********"
click at [665, 132] on icon "check" at bounding box center [665, 130] width 7 height 7
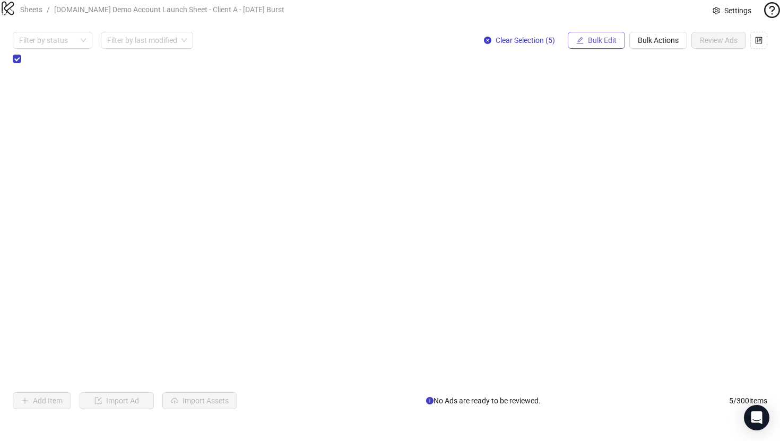
click at [589, 45] on span "Bulk Edit" at bounding box center [602, 40] width 29 height 8
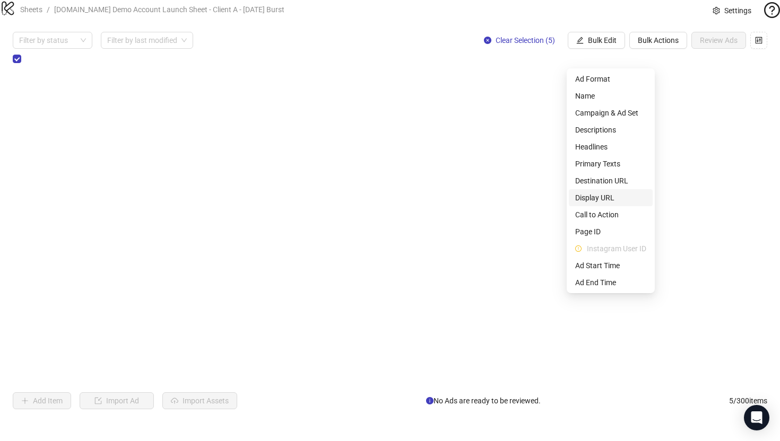
click at [593, 200] on span "Display URL" at bounding box center [610, 198] width 71 height 12
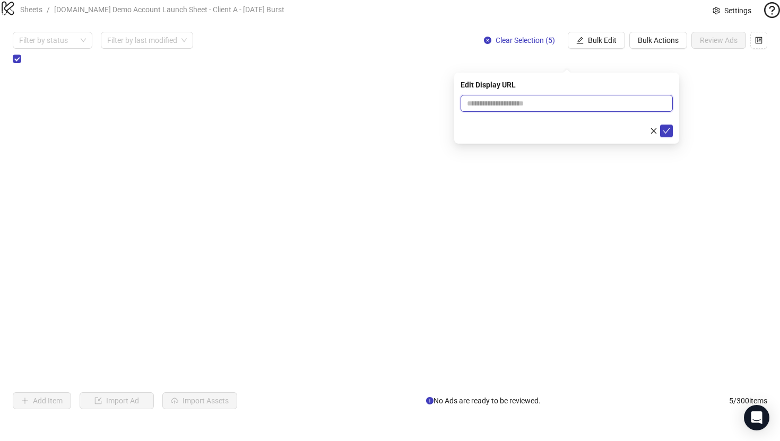
click at [568, 97] on input "text" at bounding box center [566, 103] width 212 height 17
type input "**********"
click at [665, 133] on icon "check" at bounding box center [665, 130] width 7 height 7
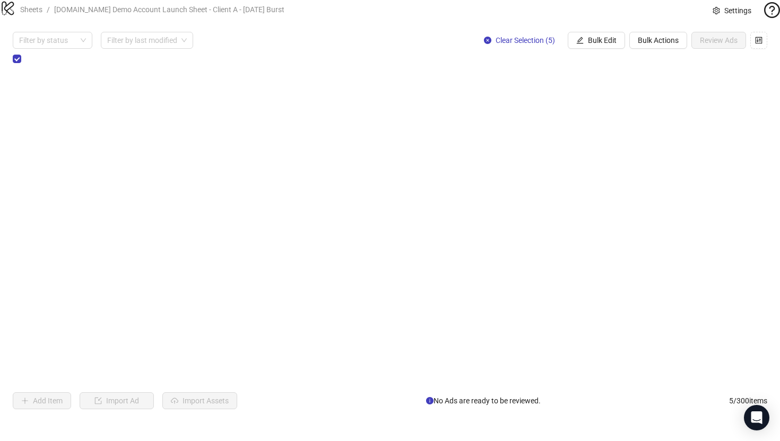
scroll to position [0, 1038]
click at [608, 45] on span "Bulk Edit" at bounding box center [602, 40] width 29 height 8
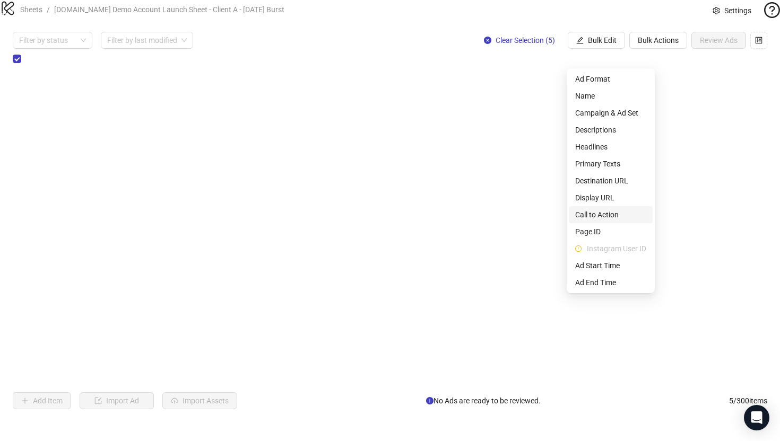
click at [587, 213] on span "Call to Action" at bounding box center [610, 215] width 71 height 12
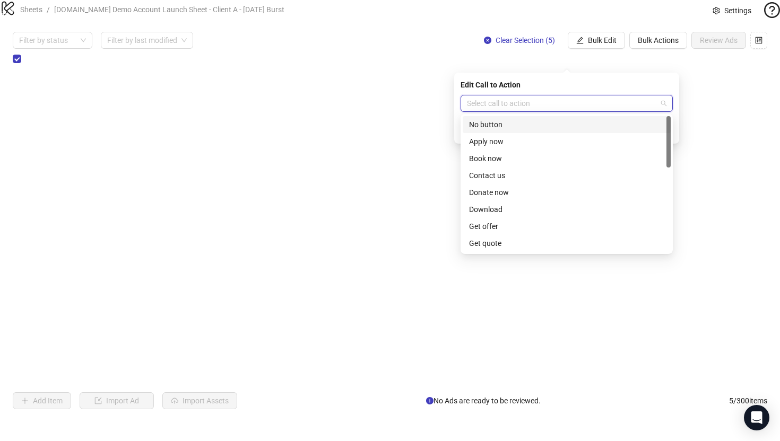
click at [523, 105] on input "search" at bounding box center [562, 103] width 190 height 16
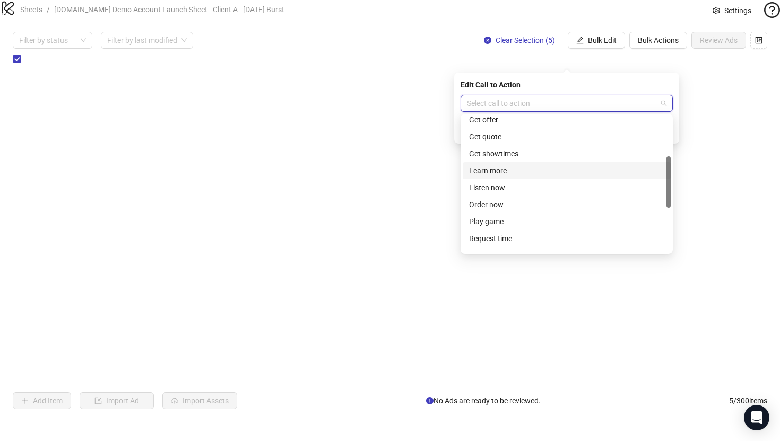
scroll to position [104, 0]
click at [482, 174] on div "Learn more" at bounding box center [566, 174] width 195 height 12
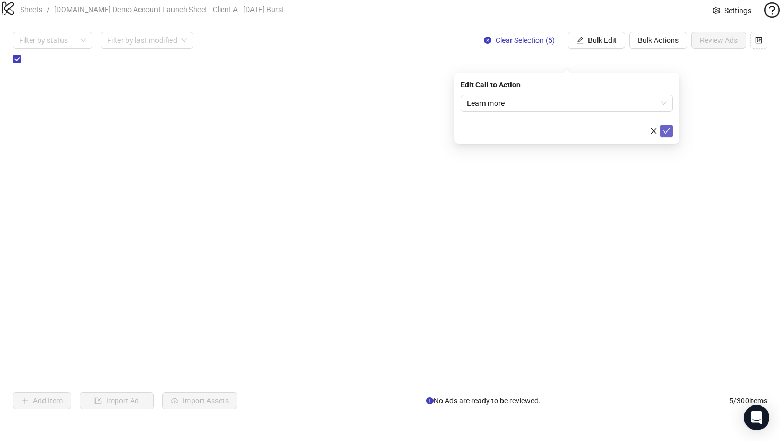
click at [666, 135] on span "submit" at bounding box center [665, 131] width 7 height 8
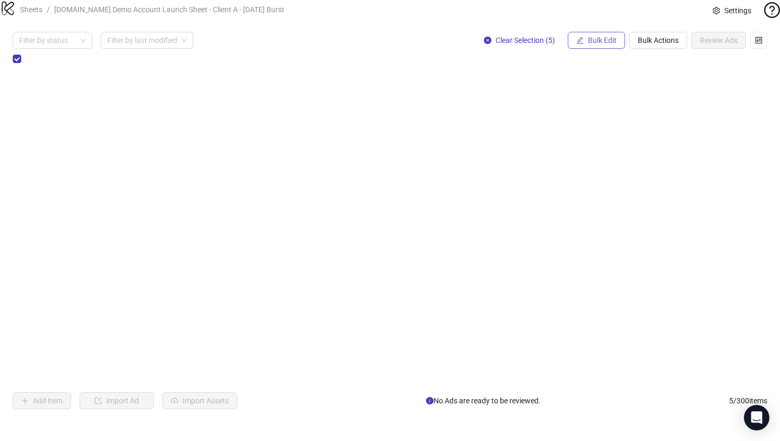
click at [596, 45] on span "Bulk Edit" at bounding box center [602, 40] width 29 height 8
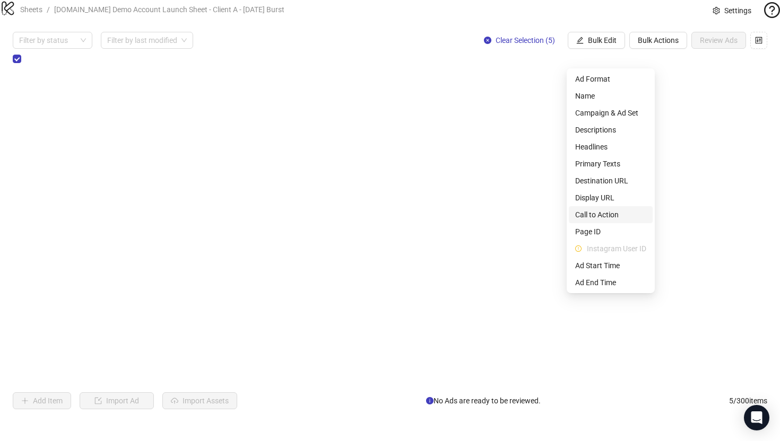
click at [588, 215] on span "Call to Action" at bounding box center [610, 215] width 71 height 12
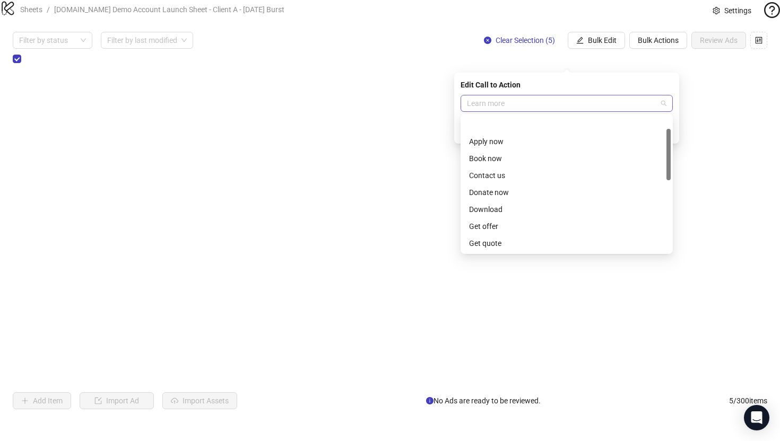
click at [495, 102] on span "Learn more" at bounding box center [566, 103] width 199 height 16
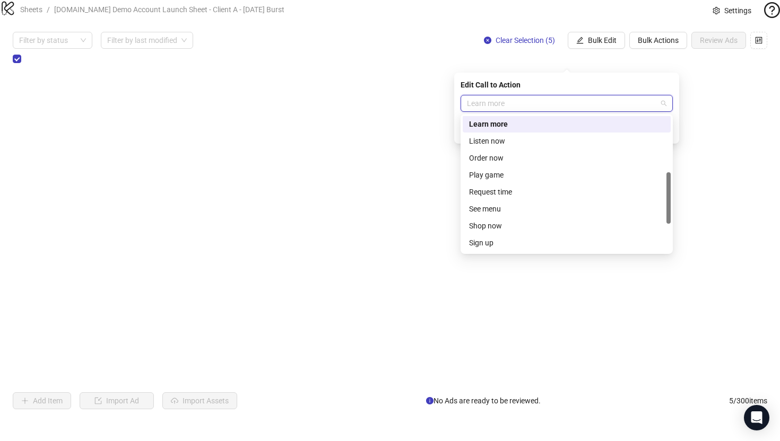
scroll to position [147, 0]
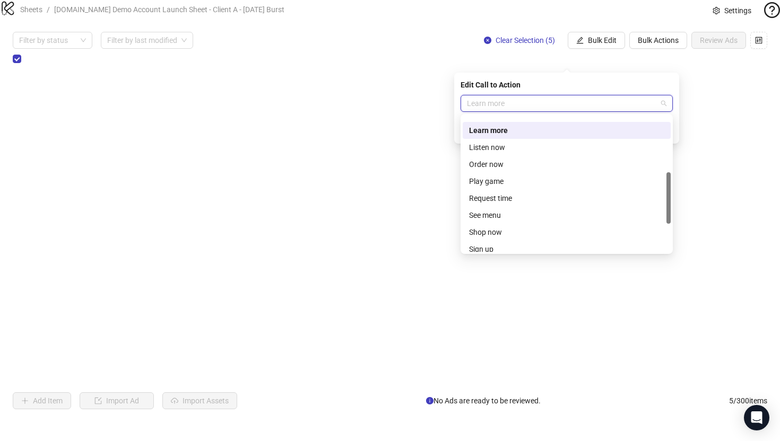
click at [488, 130] on div "Learn more" at bounding box center [566, 131] width 195 height 12
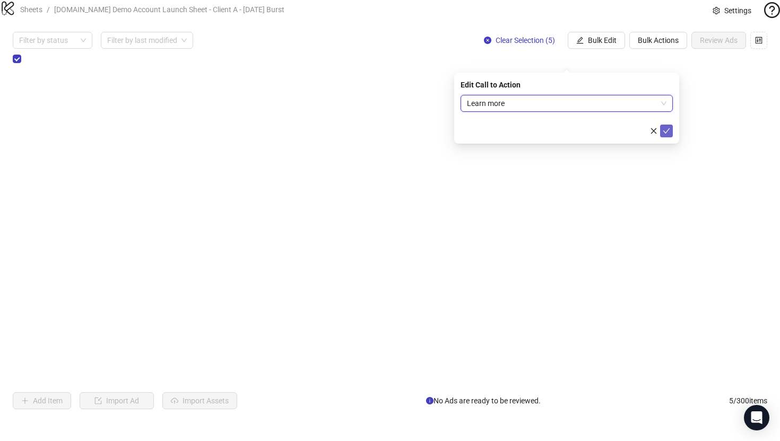
click at [666, 133] on icon "check" at bounding box center [665, 130] width 7 height 7
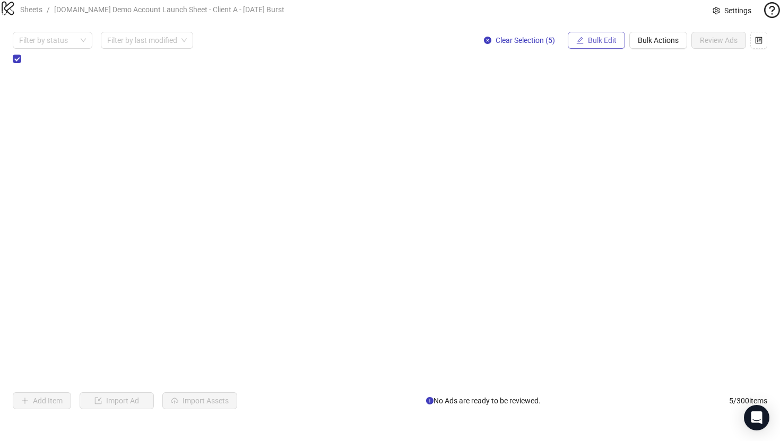
click at [588, 45] on span "Bulk Edit" at bounding box center [602, 40] width 29 height 8
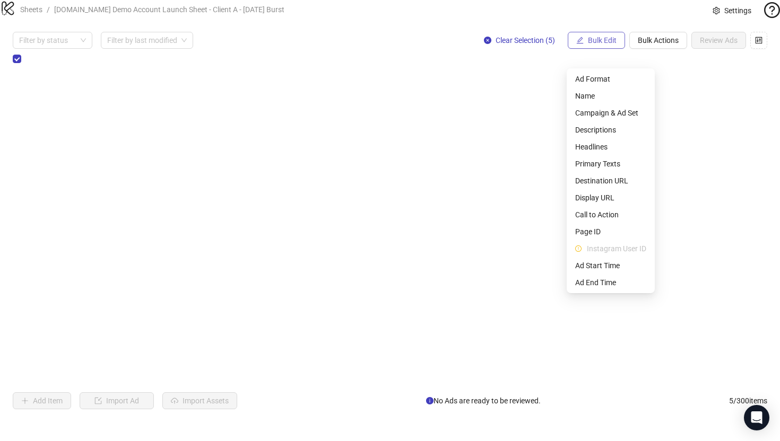
click at [585, 49] on button "Bulk Edit" at bounding box center [595, 40] width 57 height 17
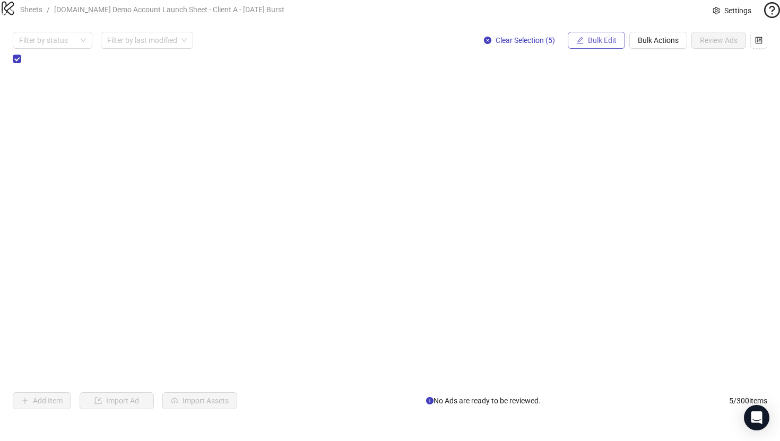
click at [585, 49] on button "Bulk Edit" at bounding box center [595, 40] width 57 height 17
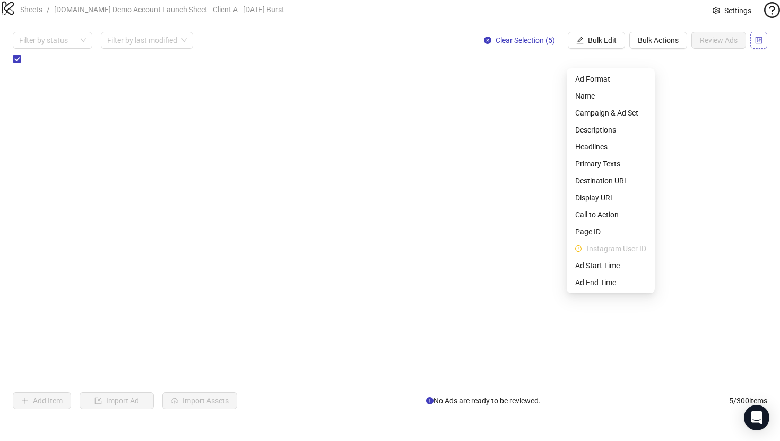
click at [758, 44] on icon "control" at bounding box center [758, 40] width 7 height 7
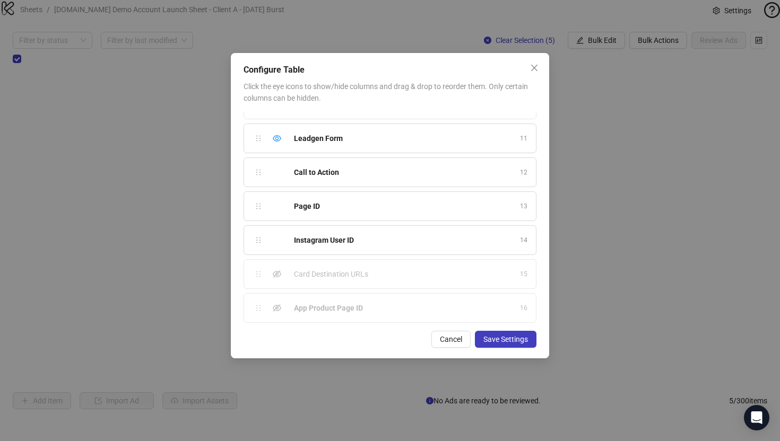
scroll to position [290, 0]
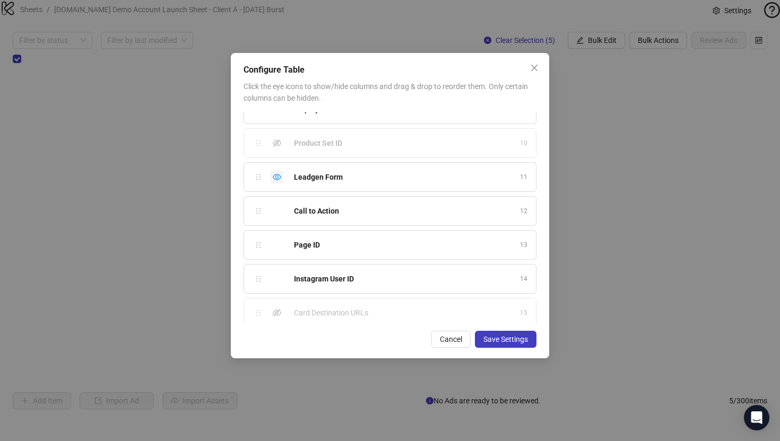
click at [277, 175] on icon "eye" at bounding box center [277, 177] width 8 height 8
click at [491, 343] on span "Save Settings" at bounding box center [505, 339] width 45 height 8
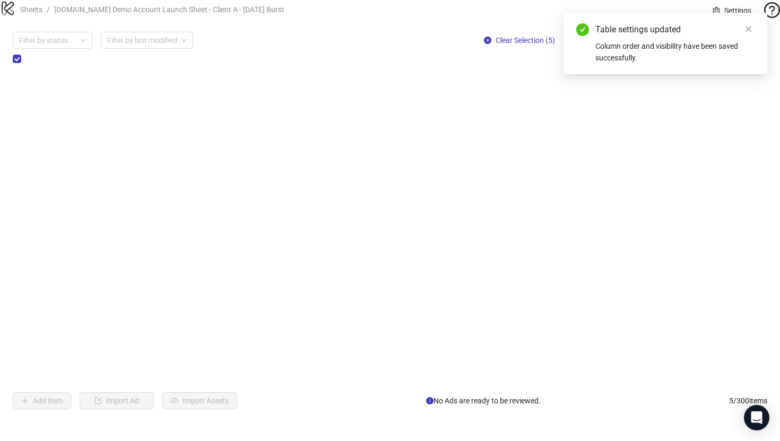
scroll to position [0, 950]
click at [748, 30] on icon "close" at bounding box center [748, 28] width 7 height 7
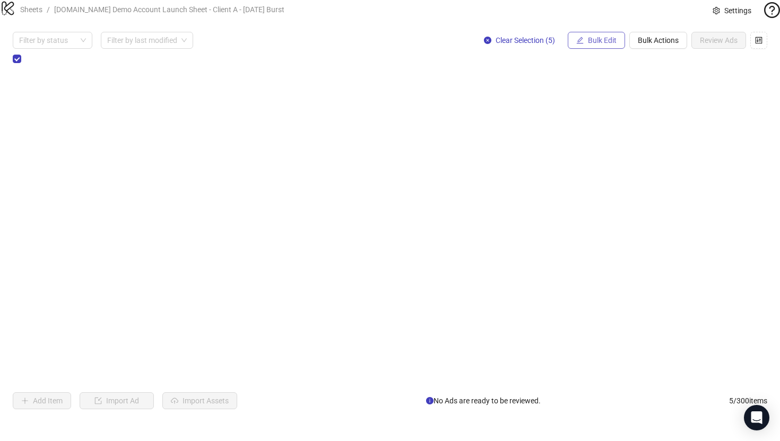
click at [599, 45] on span "Bulk Edit" at bounding box center [602, 40] width 29 height 8
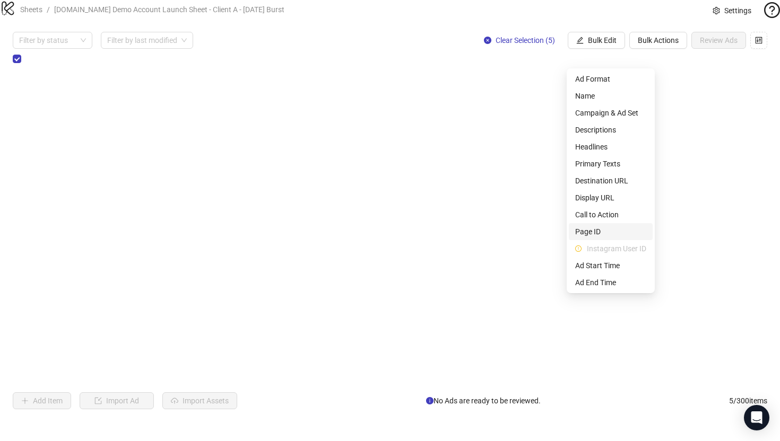
click at [585, 234] on span "Page ID" at bounding box center [610, 232] width 71 height 12
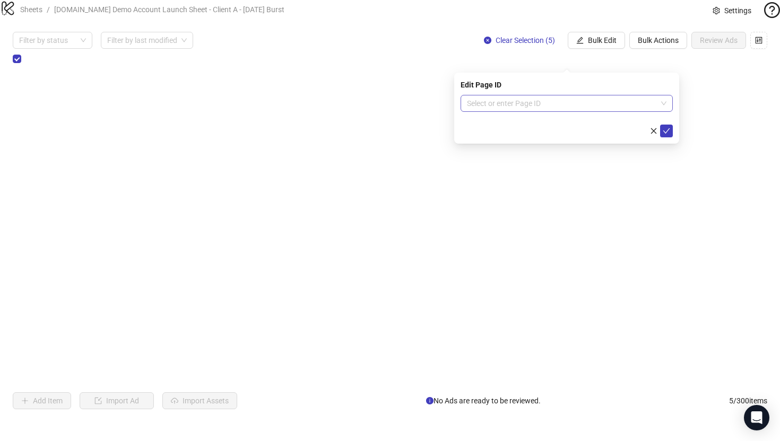
click at [493, 107] on input "search" at bounding box center [562, 103] width 190 height 16
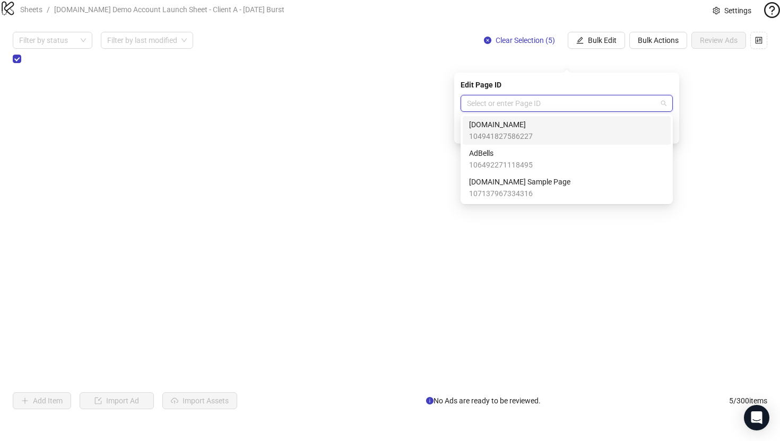
click at [487, 126] on span "[DOMAIN_NAME]" at bounding box center [501, 125] width 64 height 12
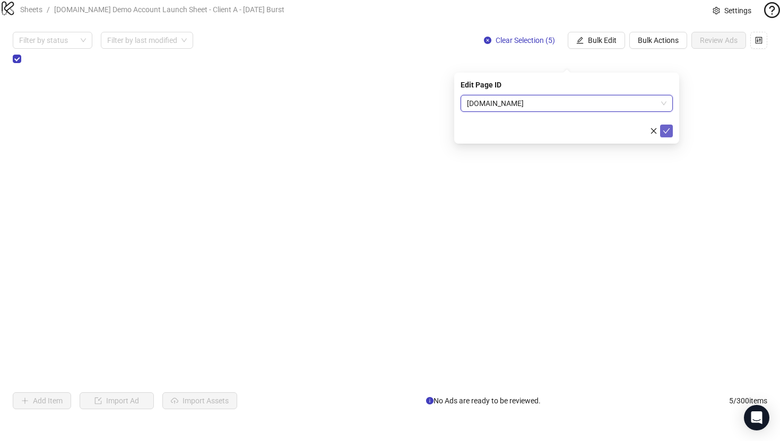
click at [667, 130] on icon "check" at bounding box center [665, 130] width 7 height 7
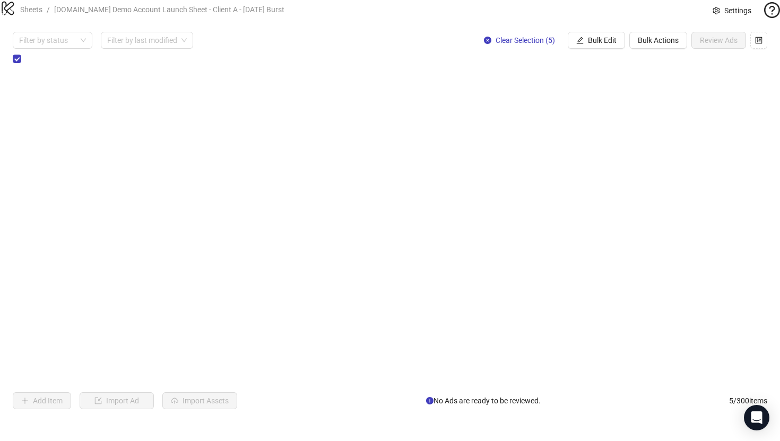
scroll to position [0, 1060]
click at [588, 45] on span "Bulk Edit" at bounding box center [602, 40] width 29 height 8
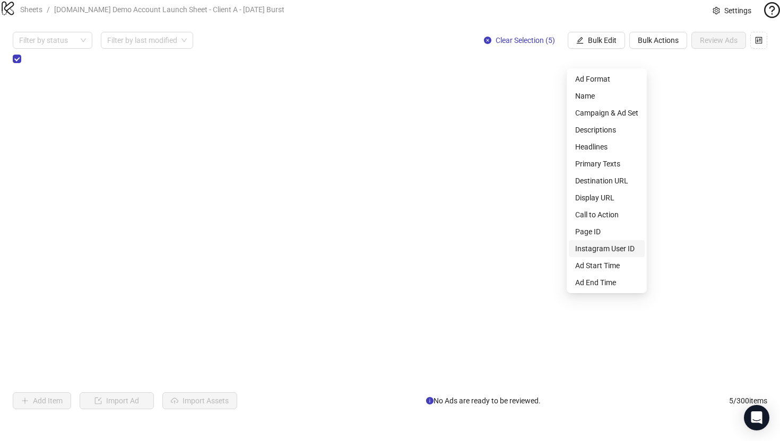
click at [593, 248] on span "Instagram User ID" at bounding box center [606, 249] width 63 height 12
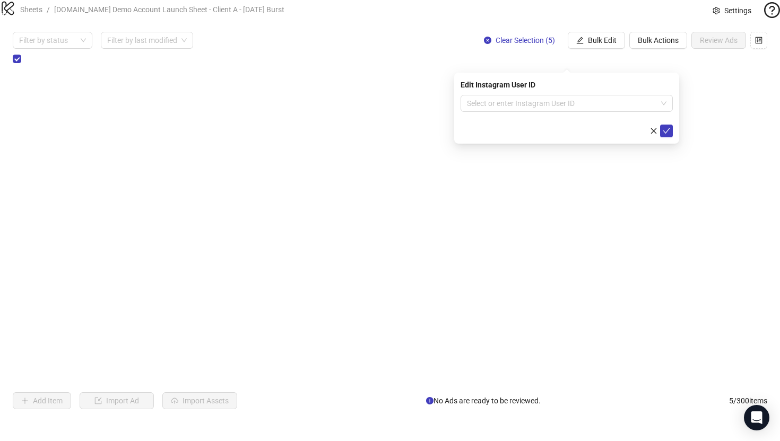
click at [533, 90] on div "Edit Instagram User ID" at bounding box center [566, 85] width 212 height 12
click at [532, 105] on input "search" at bounding box center [562, 103] width 190 height 16
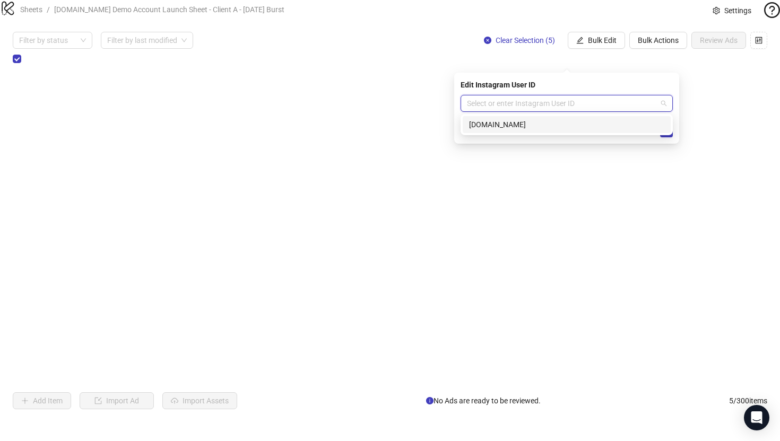
click at [488, 124] on div "[DOMAIN_NAME]" at bounding box center [566, 125] width 195 height 12
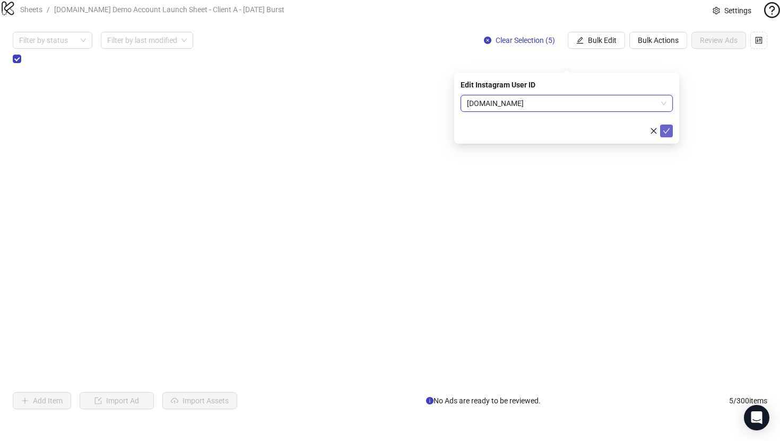
click at [668, 133] on icon "check" at bounding box center [665, 130] width 7 height 7
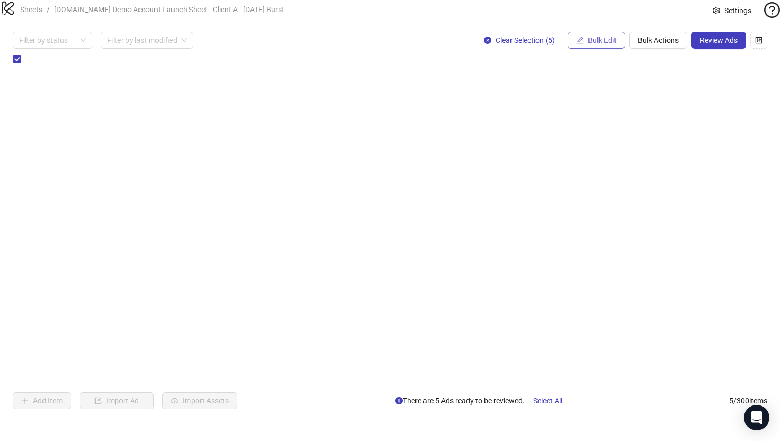
click at [612, 45] on span "Bulk Edit" at bounding box center [602, 40] width 29 height 8
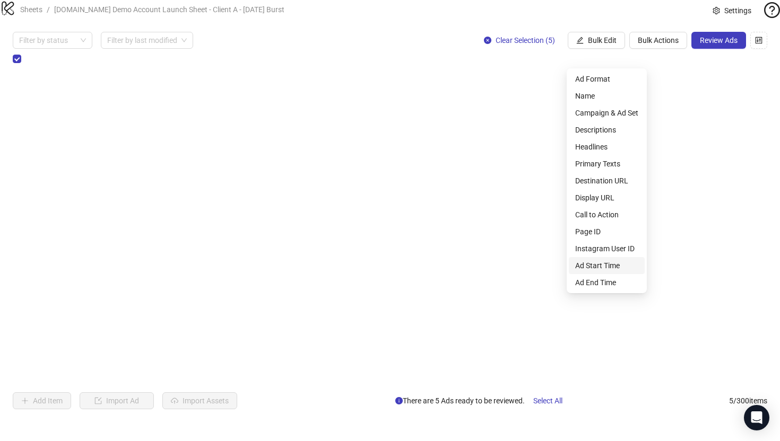
click at [591, 267] on span "Ad Start Time" at bounding box center [606, 266] width 63 height 12
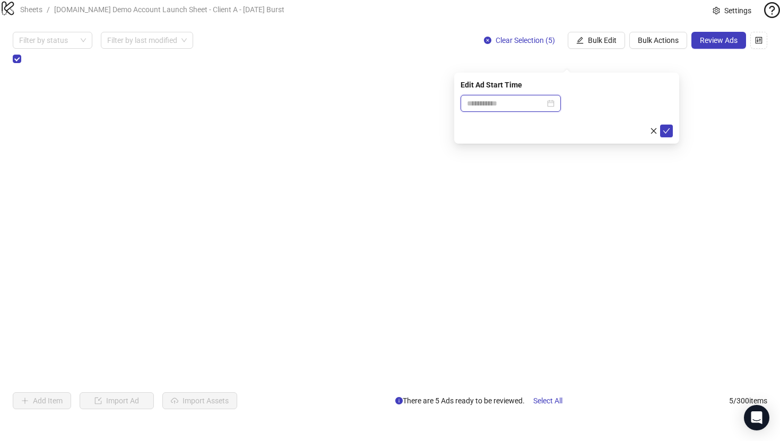
click at [480, 100] on input at bounding box center [506, 104] width 78 height 12
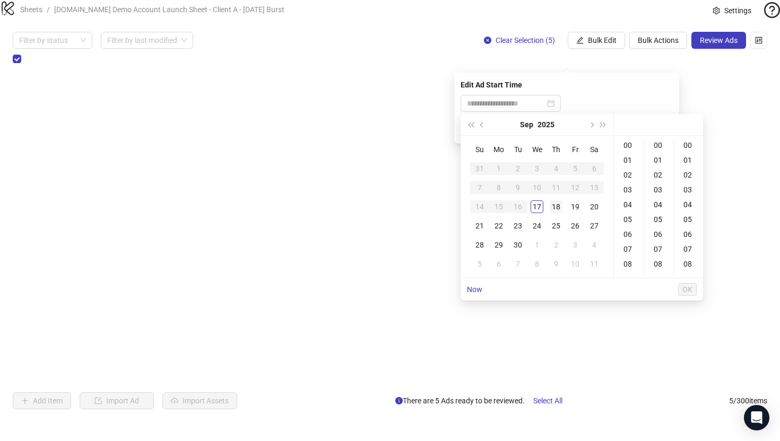
click at [553, 205] on div "18" at bounding box center [555, 206] width 13 height 13
click at [625, 212] on div "09" at bounding box center [628, 212] width 25 height 15
type input "**********"
click at [687, 287] on span "OK" at bounding box center [687, 289] width 10 height 8
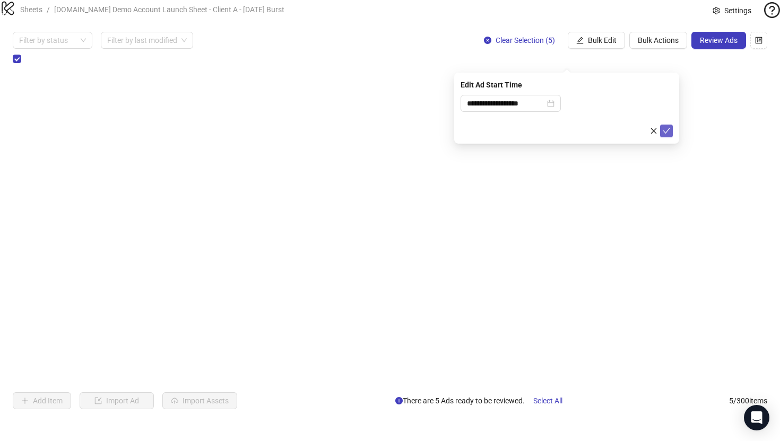
click at [666, 134] on span "submit" at bounding box center [665, 131] width 7 height 8
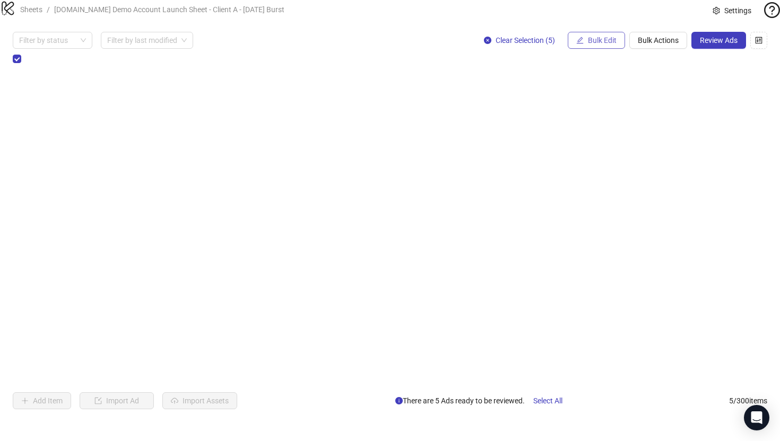
click at [601, 45] on span "Bulk Edit" at bounding box center [602, 40] width 29 height 8
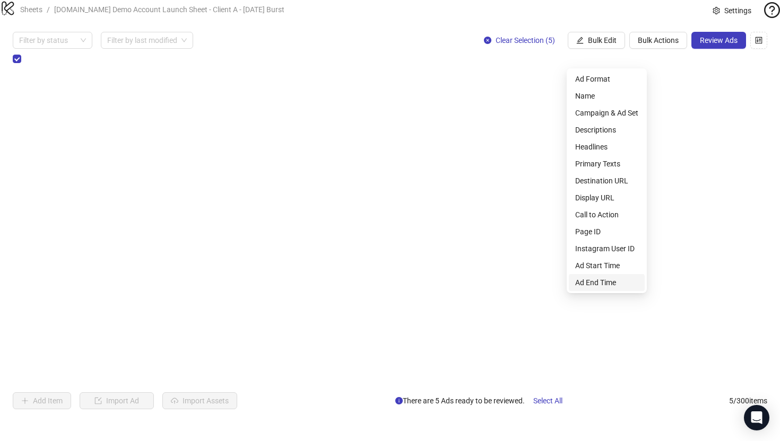
click at [598, 286] on span "Ad End Time" at bounding box center [606, 283] width 63 height 12
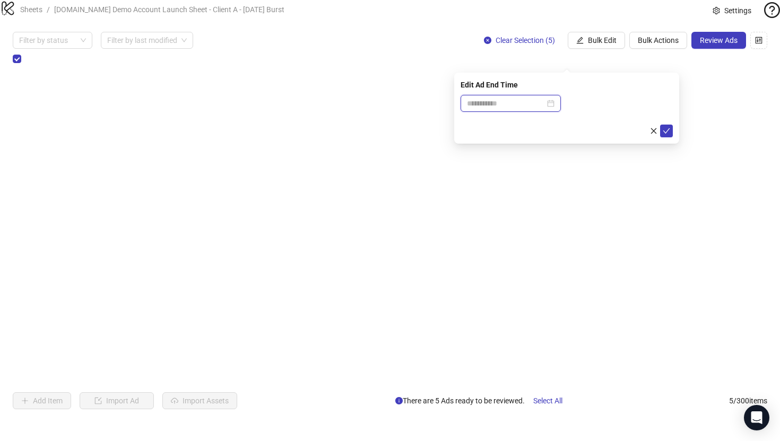
click at [533, 106] on input at bounding box center [506, 104] width 78 height 12
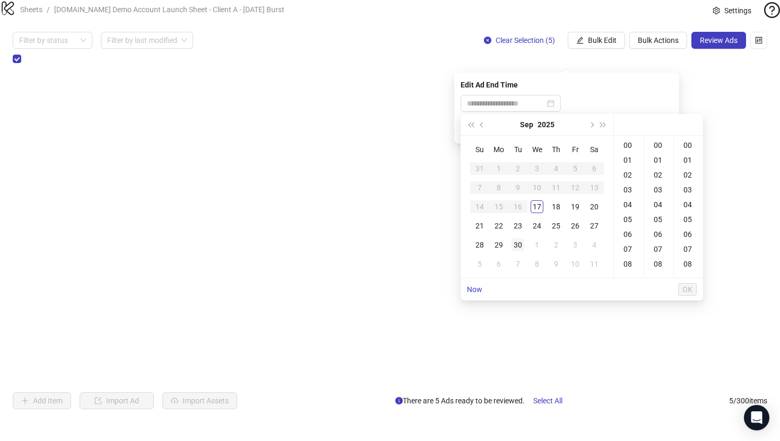
click at [517, 247] on div "30" at bounding box center [517, 245] width 13 height 13
click at [624, 225] on div "17" at bounding box center [628, 229] width 25 height 15
type input "**********"
click at [687, 286] on span "OK" at bounding box center [687, 289] width 10 height 8
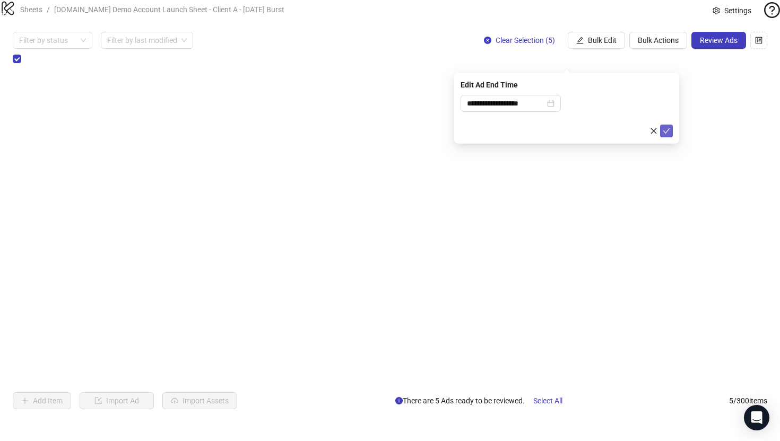
click at [668, 130] on icon "check" at bounding box center [665, 130] width 7 height 7
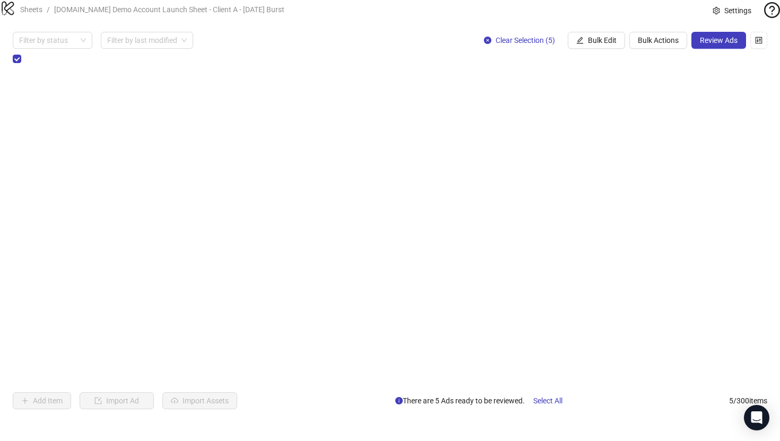
scroll to position [0, 468]
click at [606, 45] on span "Bulk Edit" at bounding box center [602, 40] width 29 height 8
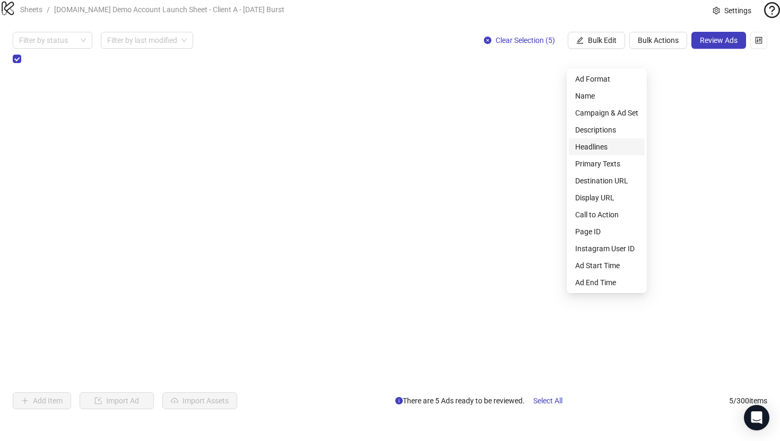
click at [590, 149] on span "Headlines" at bounding box center [606, 147] width 63 height 12
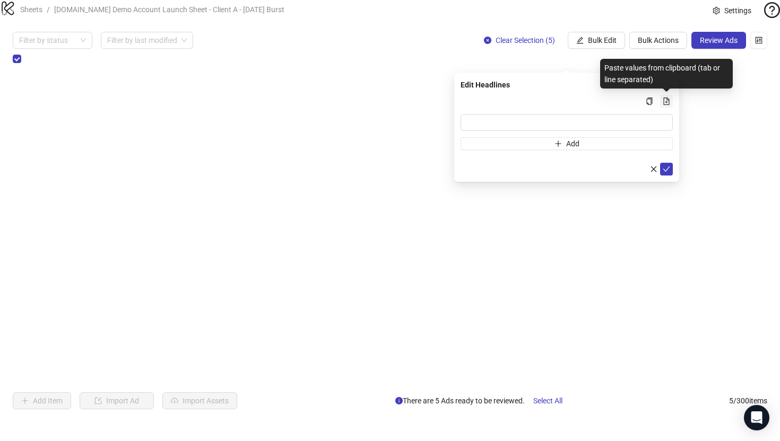
click at [667, 101] on icon "file-add" at bounding box center [666, 101] width 6 height 7
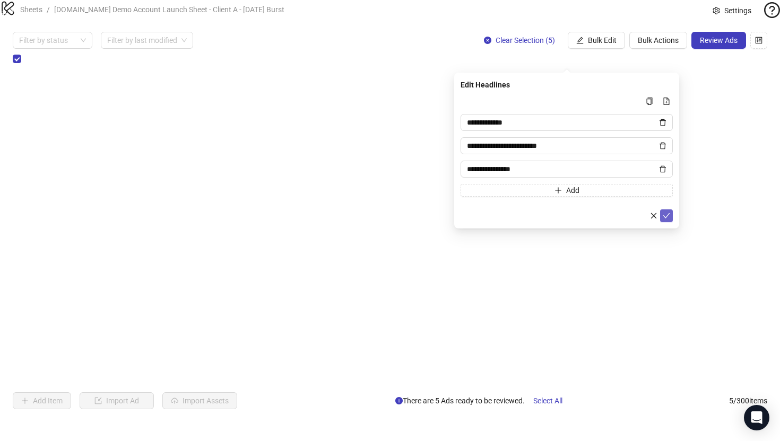
click at [667, 218] on icon "check" at bounding box center [665, 215] width 7 height 7
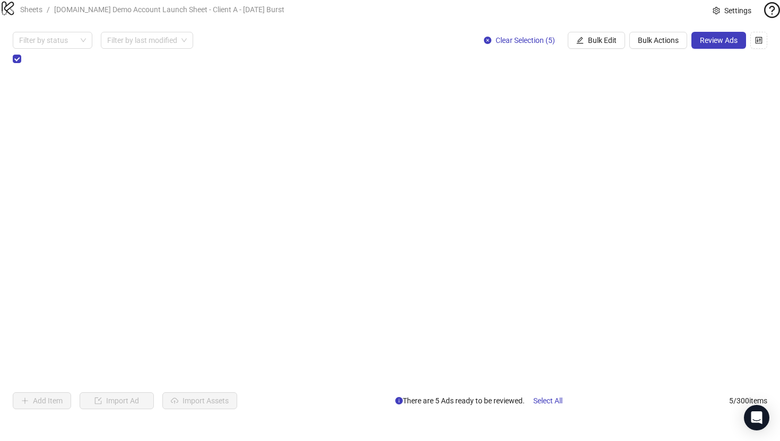
click at [463, 395] on span "+ 2" at bounding box center [469, 401] width 13 height 12
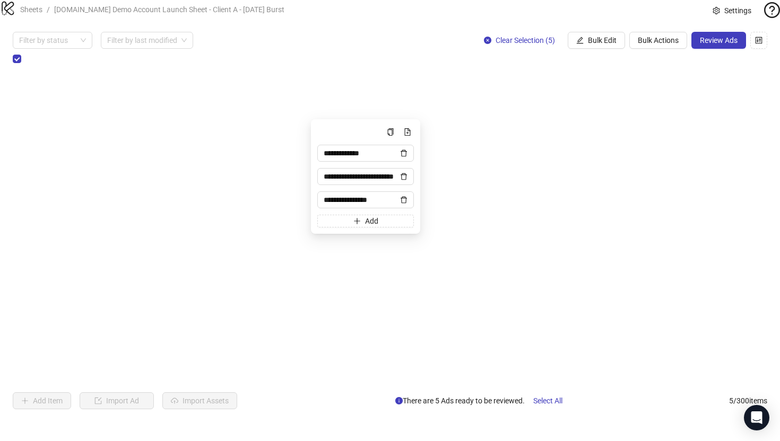
click at [414, 302] on div "**********" at bounding box center [390, 220] width 754 height 335
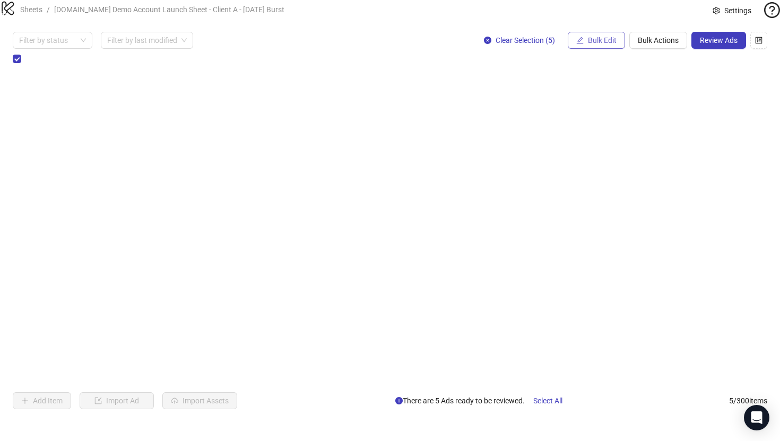
click at [600, 45] on span "Bulk Edit" at bounding box center [602, 40] width 29 height 8
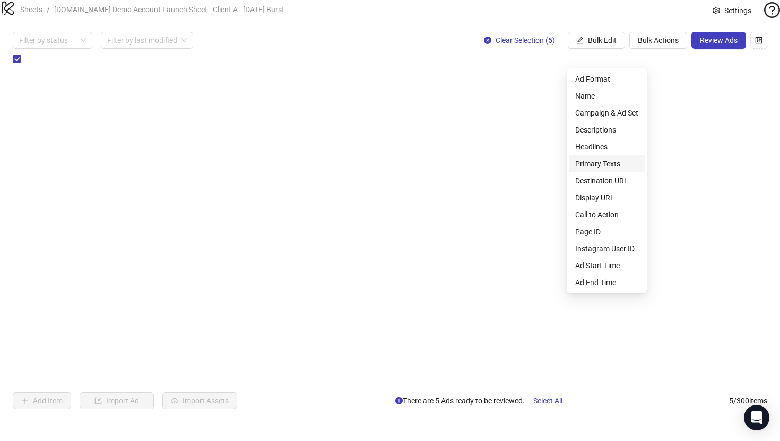
click at [591, 164] on span "Primary Texts" at bounding box center [606, 164] width 63 height 12
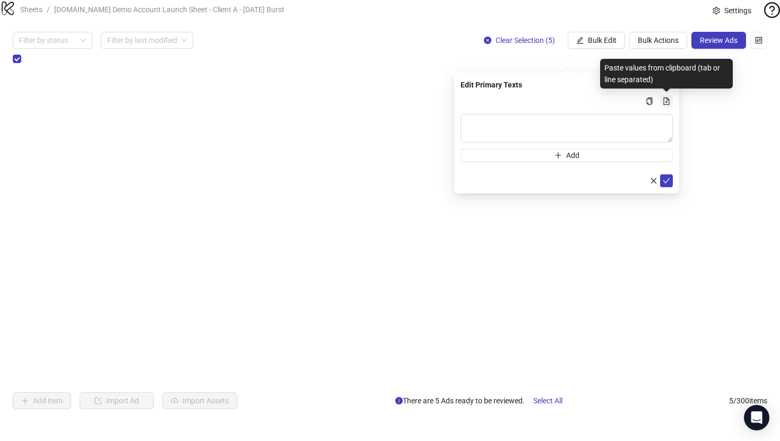
click at [669, 100] on icon "file-add" at bounding box center [666, 101] width 6 height 7
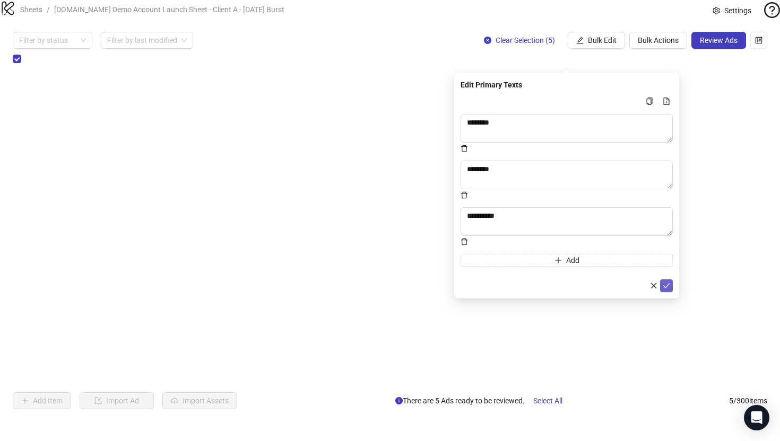
click at [669, 282] on icon "check" at bounding box center [665, 285] width 7 height 7
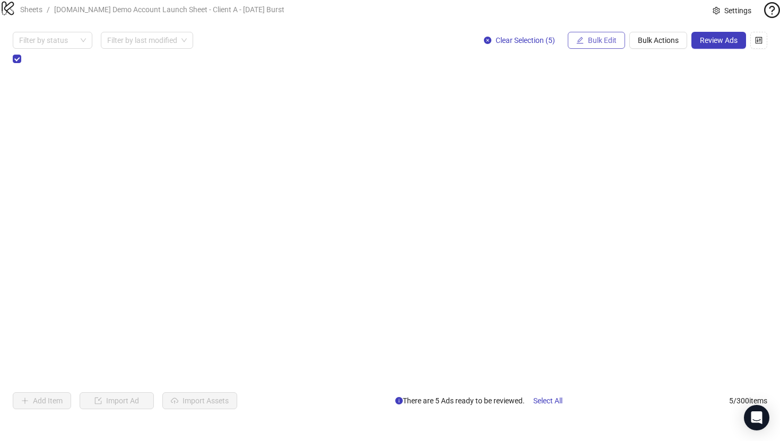
click at [593, 45] on span "Bulk Edit" at bounding box center [602, 40] width 29 height 8
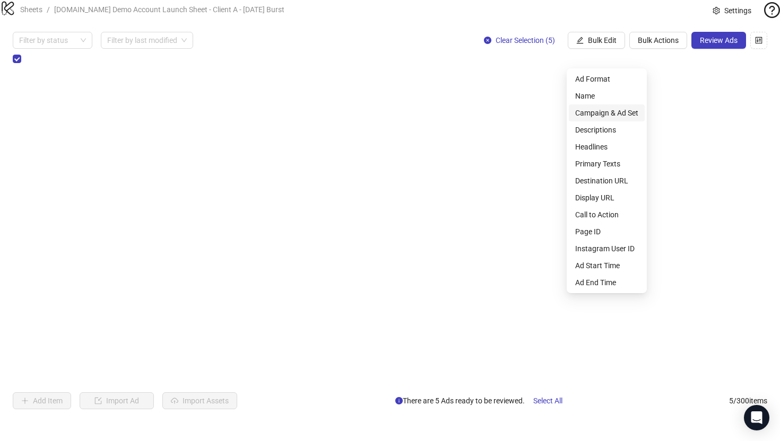
click at [589, 117] on span "Campaign & Ad Set" at bounding box center [606, 113] width 63 height 12
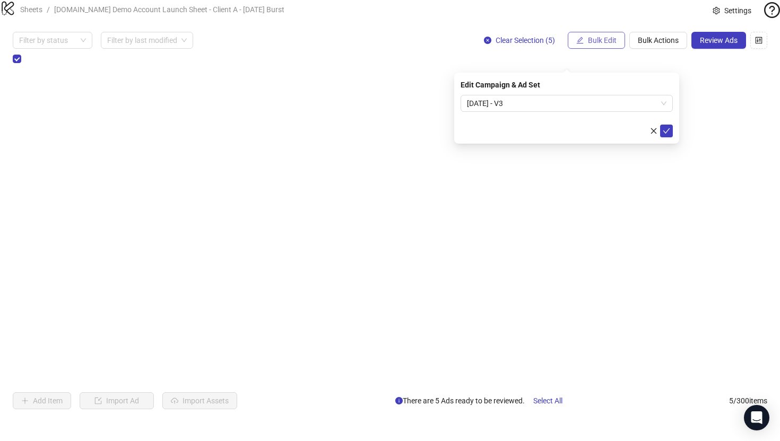
click at [585, 49] on button "Bulk Edit" at bounding box center [595, 40] width 57 height 17
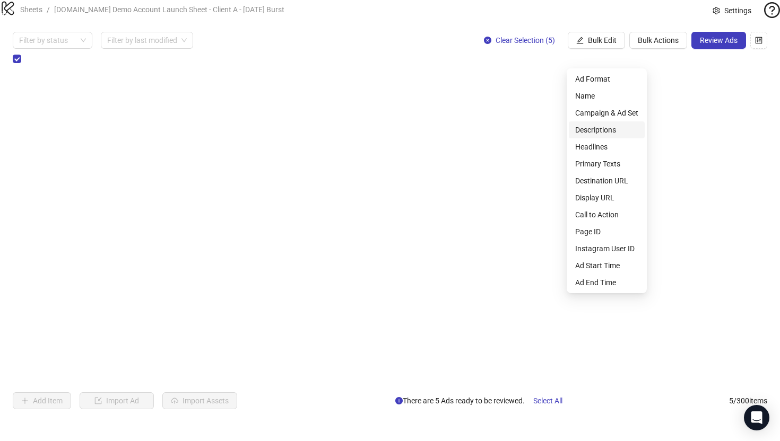
click at [599, 133] on span "Descriptions" at bounding box center [606, 130] width 63 height 12
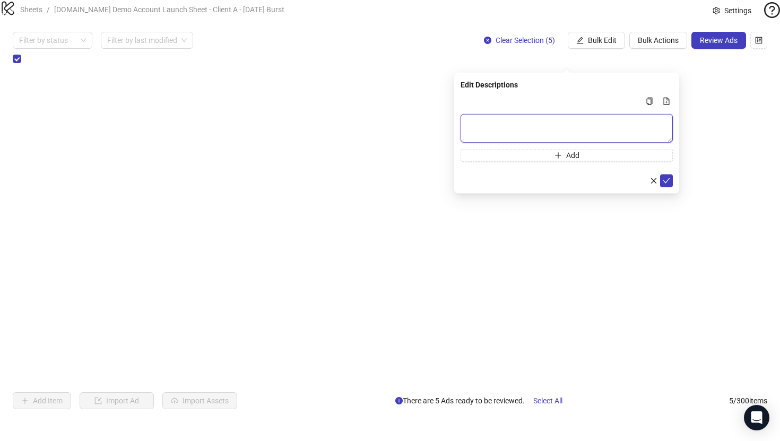
click at [489, 126] on textarea "Multi-text input container - paste or copy values" at bounding box center [566, 128] width 212 height 29
type textarea "****"
click at [669, 179] on icon "check" at bounding box center [665, 180] width 7 height 7
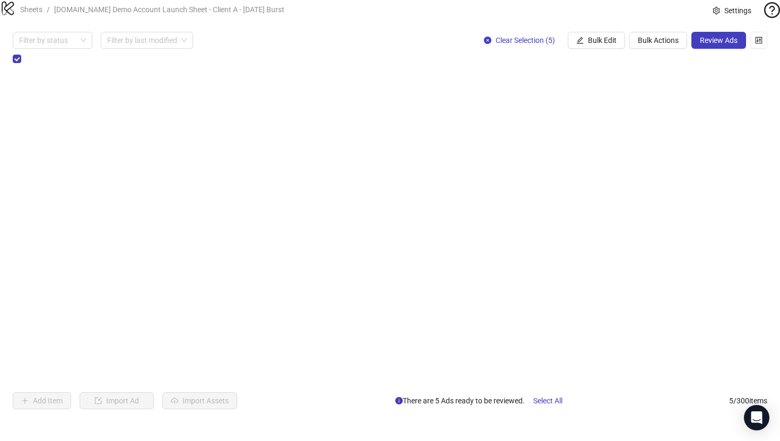
scroll to position [0, 1087]
click at [658, 45] on span "Bulk Actions" at bounding box center [657, 40] width 41 height 8
click at [650, 100] on span "Duplicate" at bounding box center [672, 96] width 73 height 12
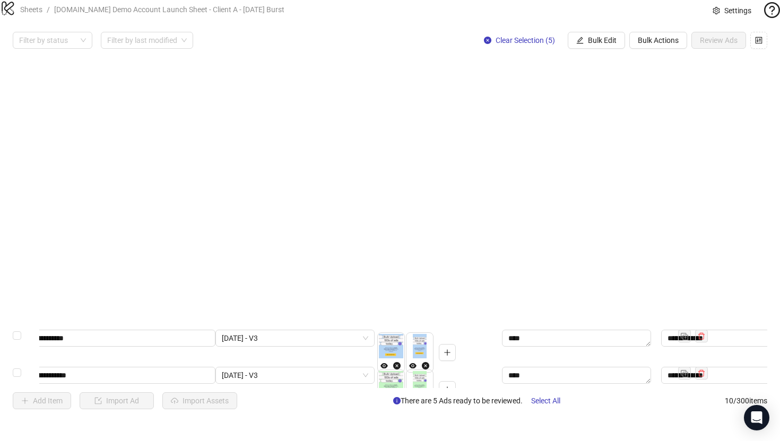
scroll to position [63, 158]
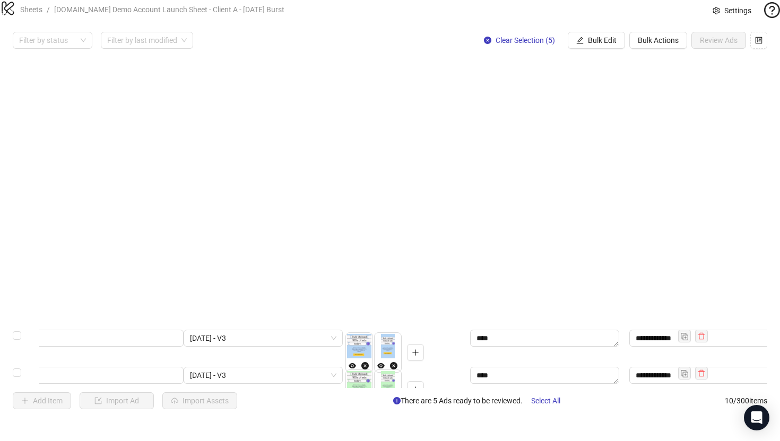
click at [669, 45] on span "Bulk Actions" at bounding box center [657, 40] width 41 height 8
click at [647, 80] on span "Delete" at bounding box center [672, 79] width 73 height 12
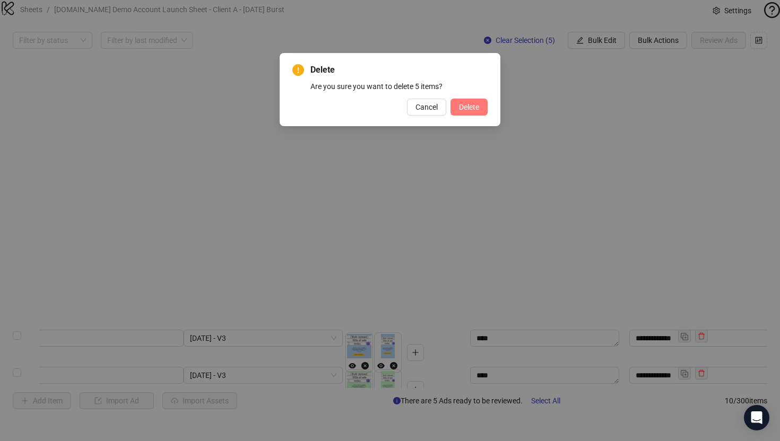
click at [468, 103] on span "Delete" at bounding box center [469, 107] width 20 height 8
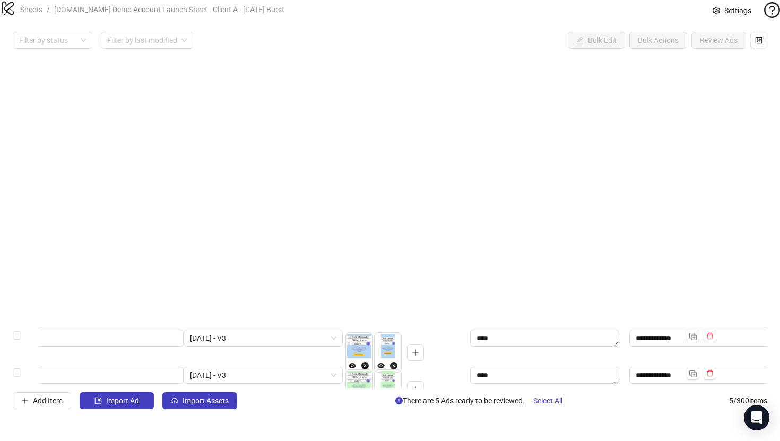
scroll to position [0, 158]
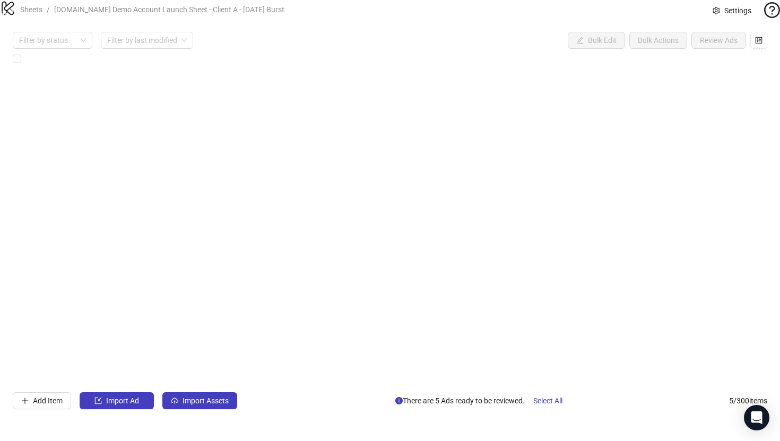
click at [21, 65] on div "Select all rows" at bounding box center [26, 59] width 27 height 12
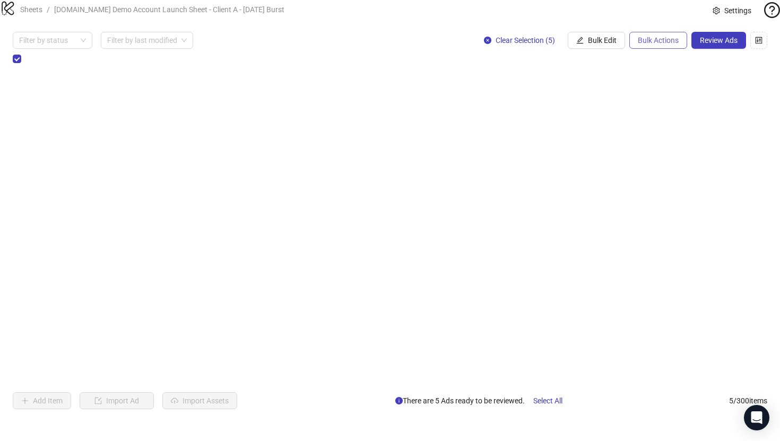
click at [659, 45] on span "Bulk Actions" at bounding box center [657, 40] width 41 height 8
click at [669, 112] on span "Duplicate with assets" at bounding box center [672, 113] width 73 height 12
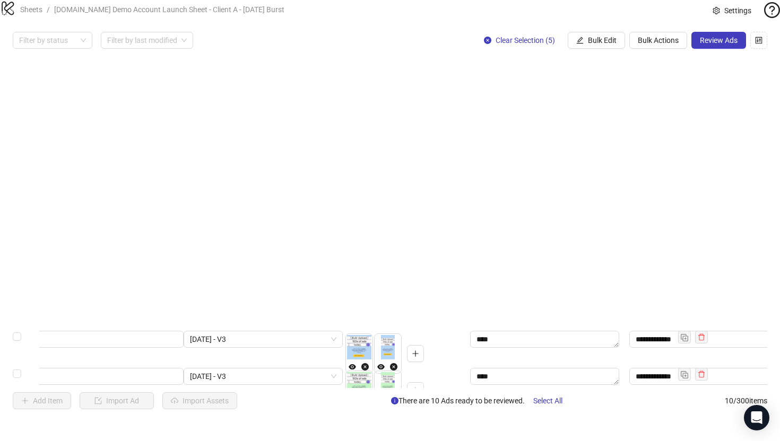
scroll to position [63, 158]
click at [598, 45] on span "Bulk Edit" at bounding box center [602, 40] width 29 height 8
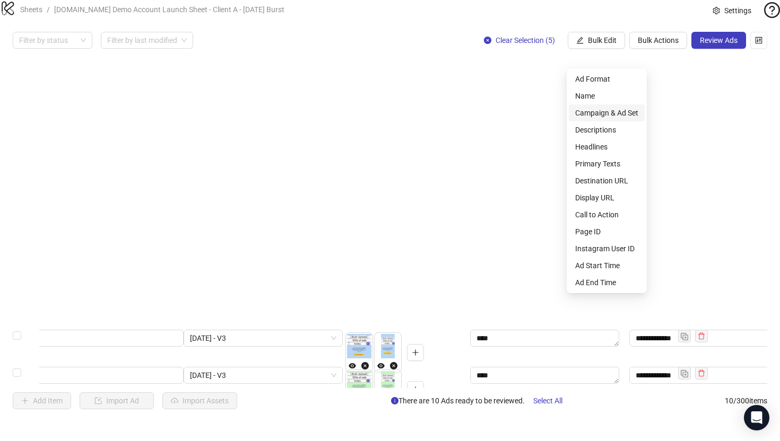
click at [601, 115] on span "Campaign & Ad Set" at bounding box center [606, 113] width 63 height 12
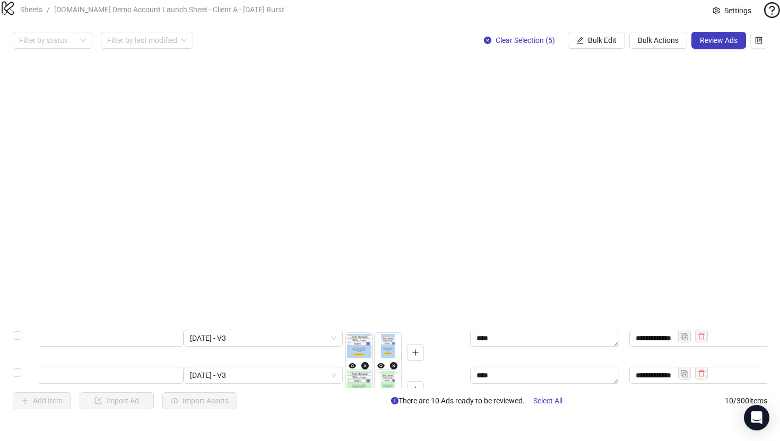
click at [380, 46] on div "**********" at bounding box center [390, 220] width 780 height 403
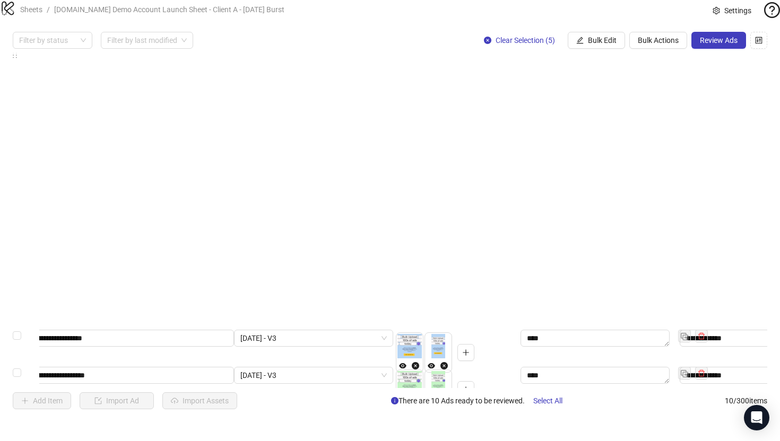
scroll to position [63, 107]
click at [660, 45] on span "Bulk Actions" at bounding box center [657, 40] width 41 height 8
click at [651, 80] on span "Delete" at bounding box center [672, 79] width 73 height 12
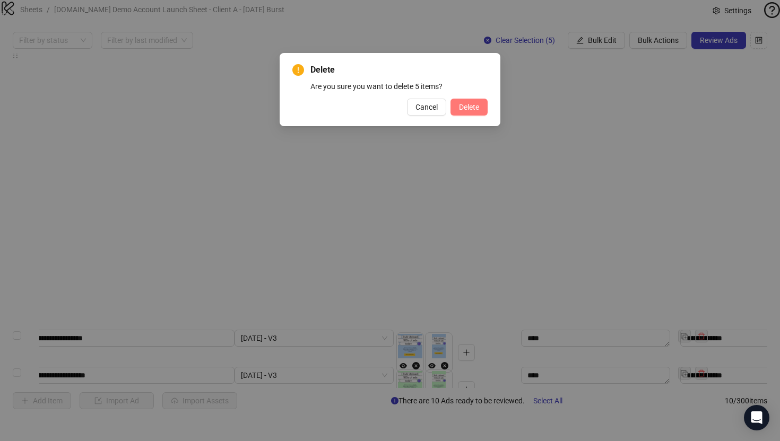
click at [468, 104] on span "Delete" at bounding box center [469, 107] width 20 height 8
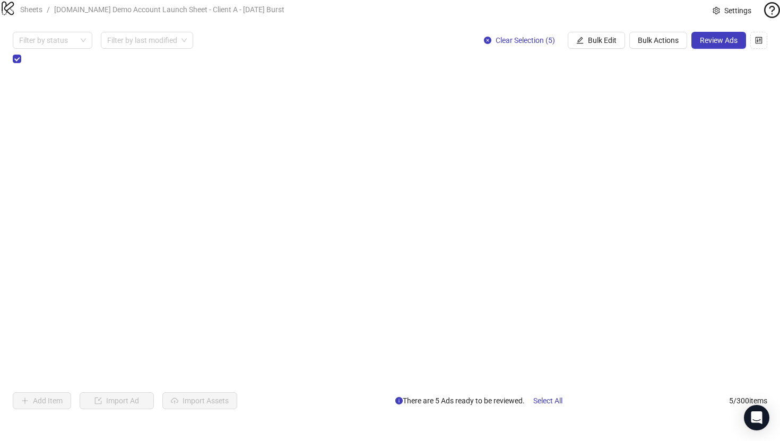
scroll to position [0, 0]
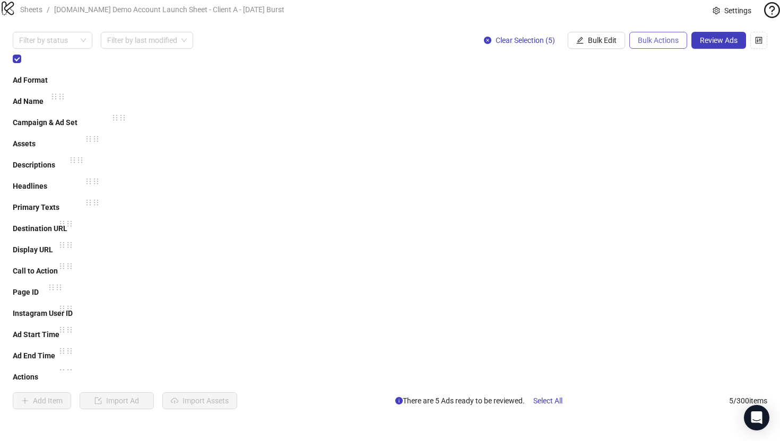
click at [647, 45] on span "Bulk Actions" at bounding box center [657, 40] width 41 height 8
click at [667, 135] on span "Copy to another sheet" at bounding box center [672, 130] width 73 height 12
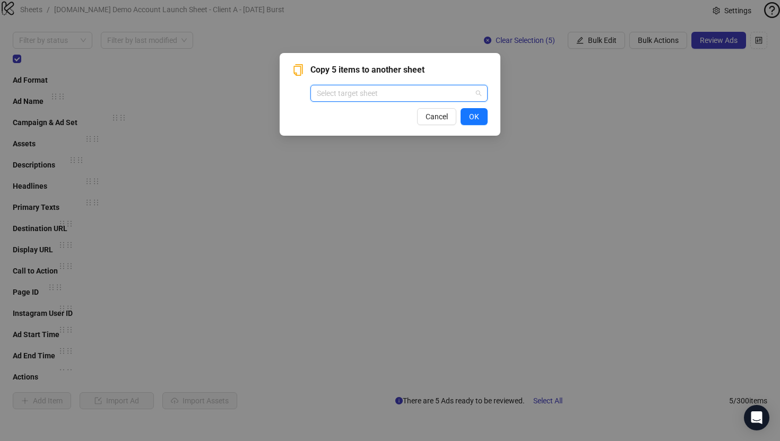
click at [348, 91] on input "search" at bounding box center [394, 93] width 155 height 16
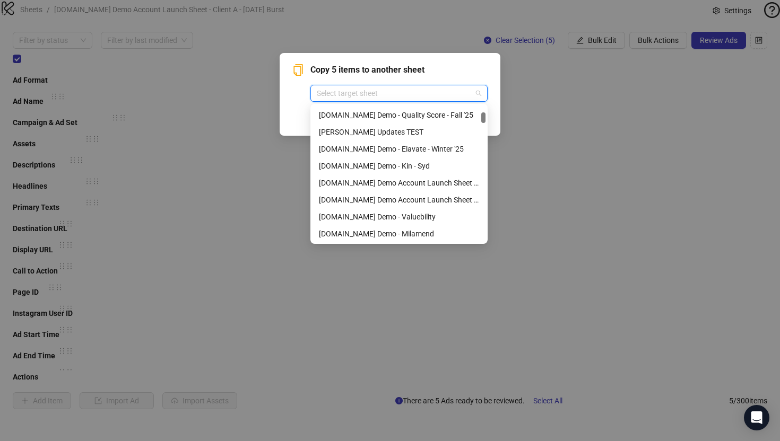
scroll to position [137, 0]
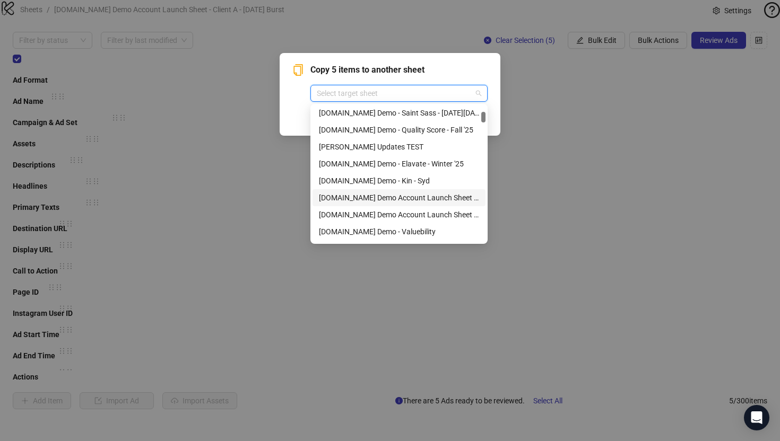
click at [294, 106] on div "Copy 5 items to another sheet Select target sheet Cancel OK" at bounding box center [389, 95] width 195 height 62
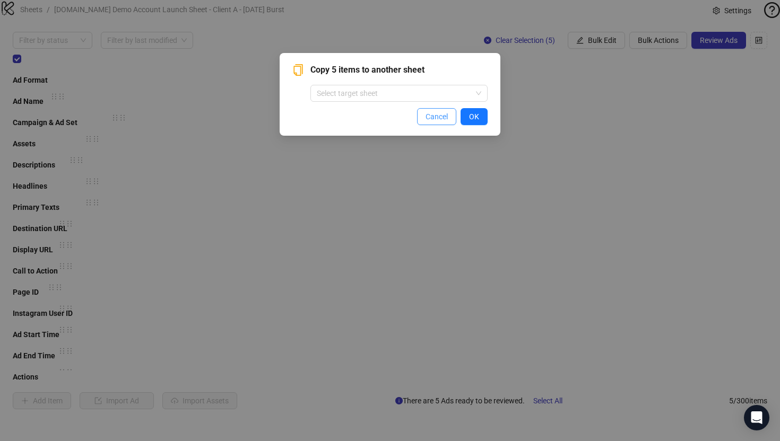
click at [429, 115] on span "Cancel" at bounding box center [436, 116] width 22 height 8
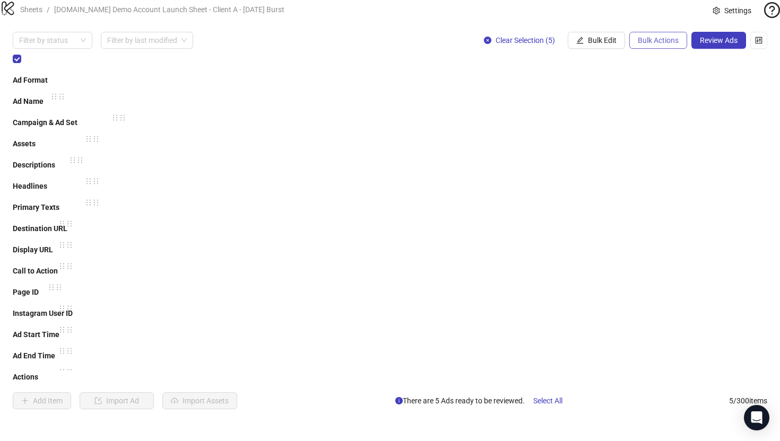
click at [644, 45] on span "Bulk Actions" at bounding box center [657, 40] width 41 height 8
click at [526, 349] on div "**********" at bounding box center [390, 220] width 754 height 335
click at [713, 45] on span "Review Ads" at bounding box center [718, 40] width 38 height 8
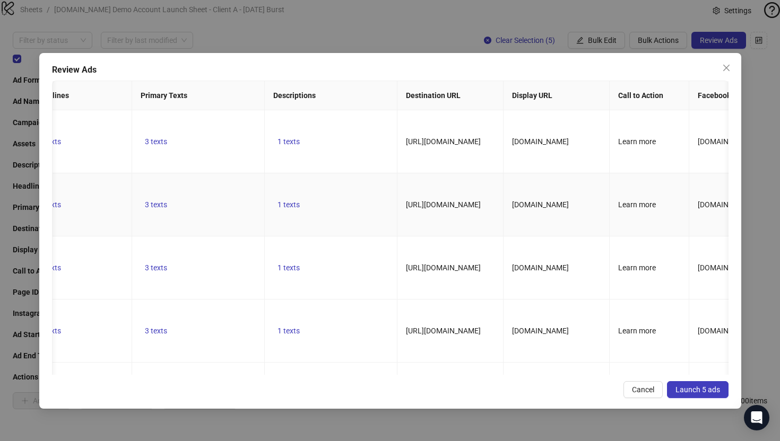
scroll to position [0, 0]
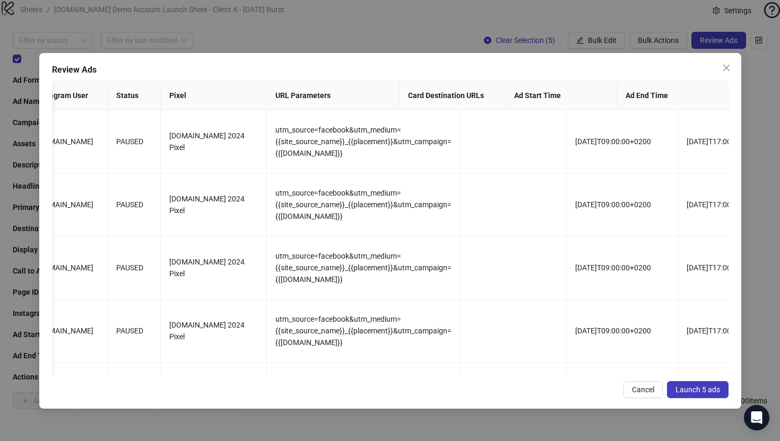
click at [690, 390] on span "Launch 5 ads" at bounding box center [697, 390] width 45 height 8
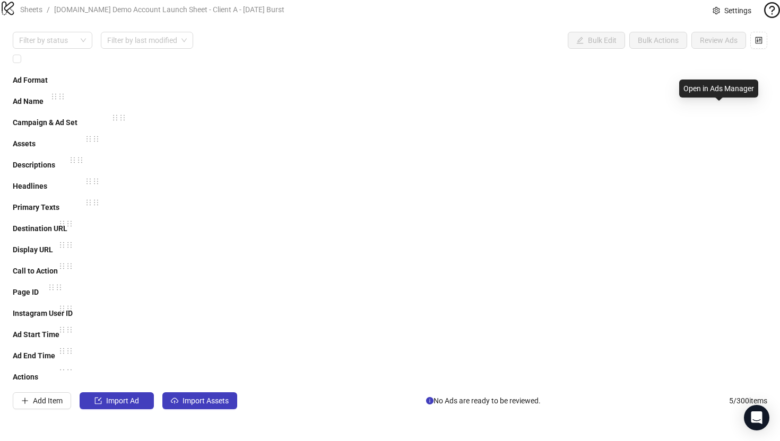
click at [713, 395] on icon "export" at bounding box center [709, 398] width 7 height 7
click at [190, 405] on span "Import Assets" at bounding box center [205, 401] width 46 height 8
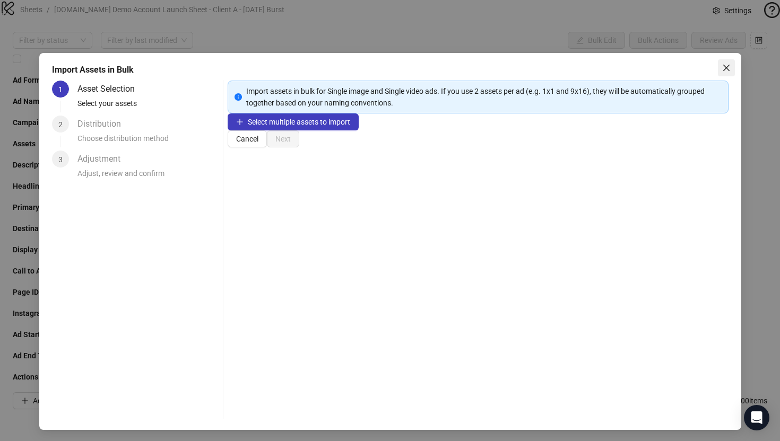
click at [725, 68] on icon "close" at bounding box center [725, 68] width 6 height 6
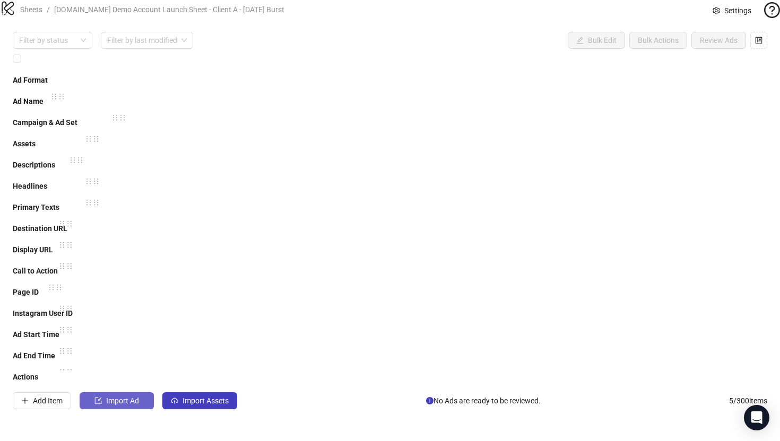
click at [108, 405] on span "Import Ad" at bounding box center [122, 401] width 33 height 8
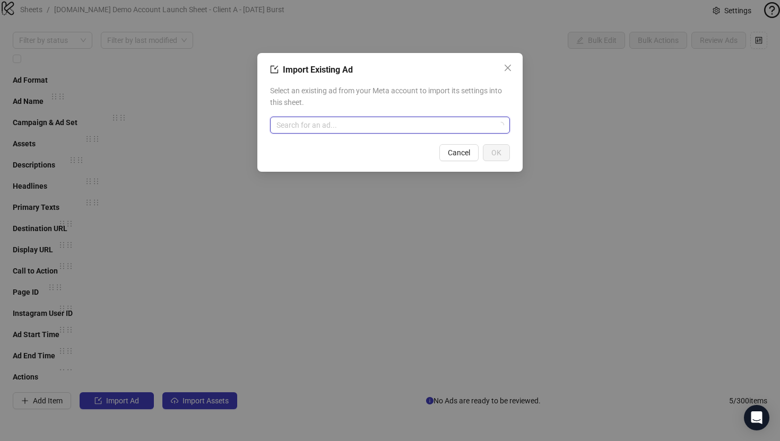
click at [317, 125] on input "search" at bounding box center [384, 125] width 217 height 16
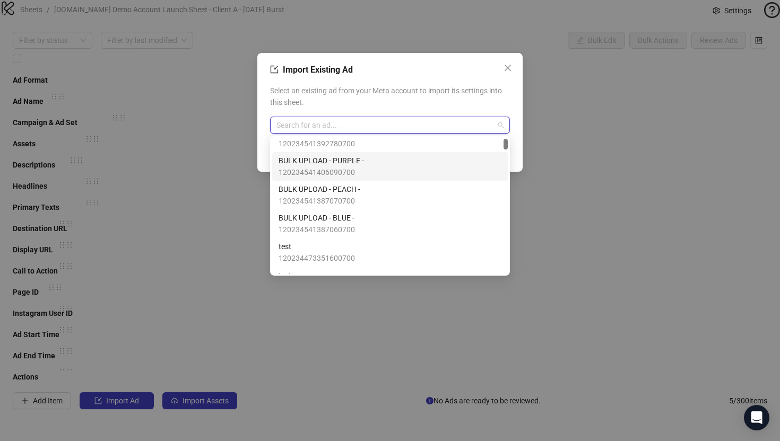
scroll to position [85, 0]
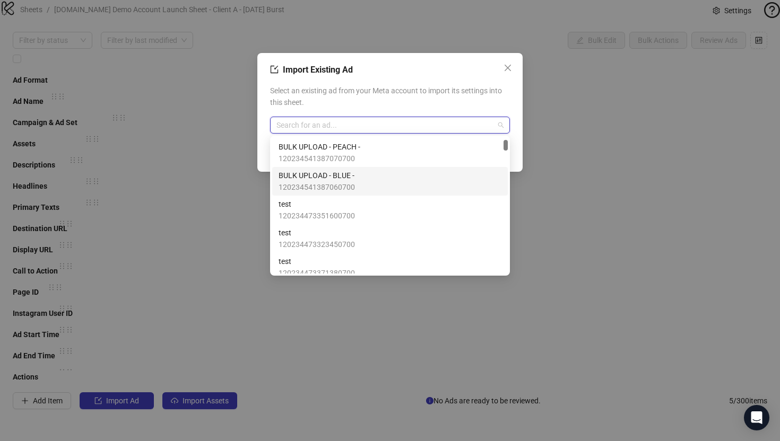
click at [311, 178] on span "BULK UPLOAD - BLUE -" at bounding box center [316, 176] width 76 height 12
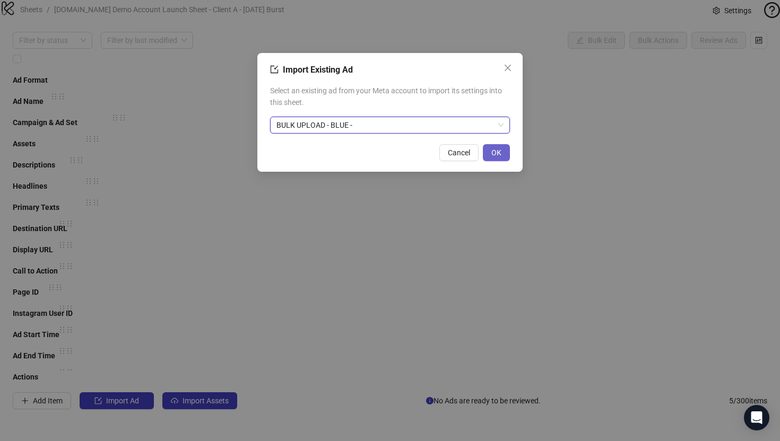
click at [489, 160] on button "OK" at bounding box center [496, 152] width 27 height 17
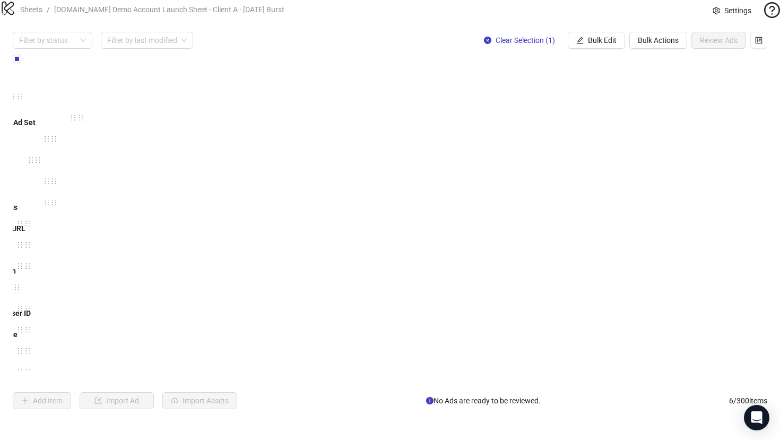
scroll to position [0, 39]
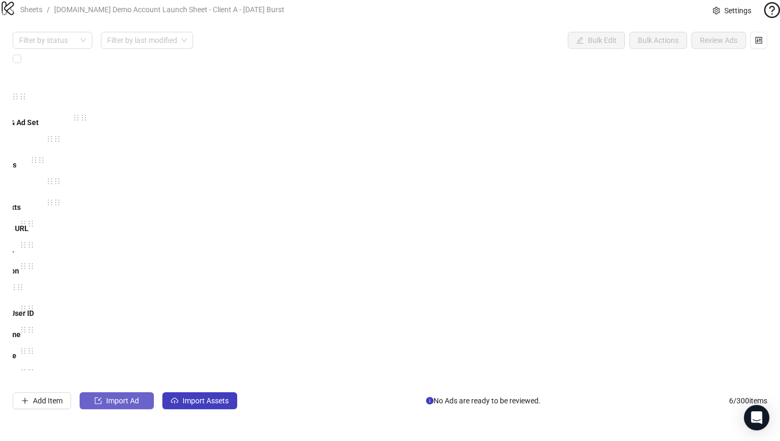
click at [108, 405] on span "Import Ad" at bounding box center [122, 401] width 33 height 8
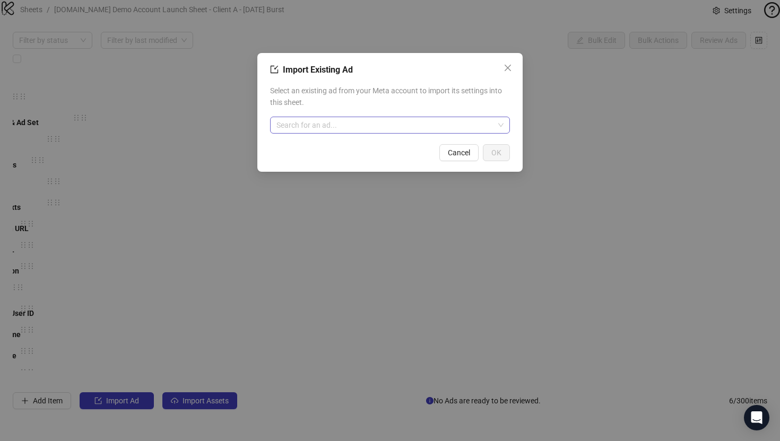
click at [331, 121] on input "search" at bounding box center [384, 125] width 217 height 16
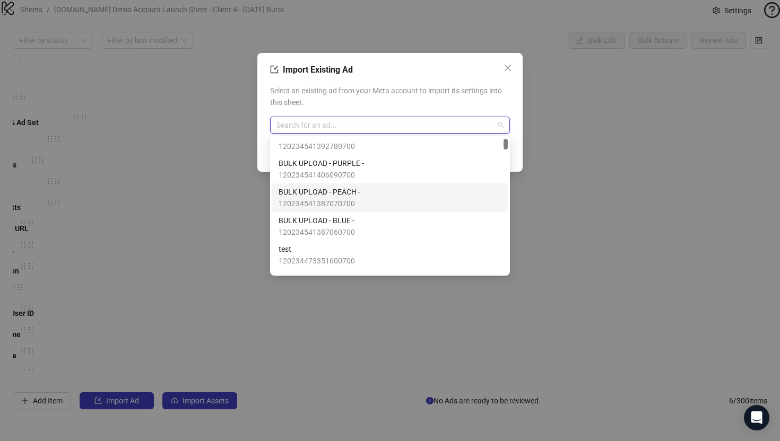
scroll to position [31, 0]
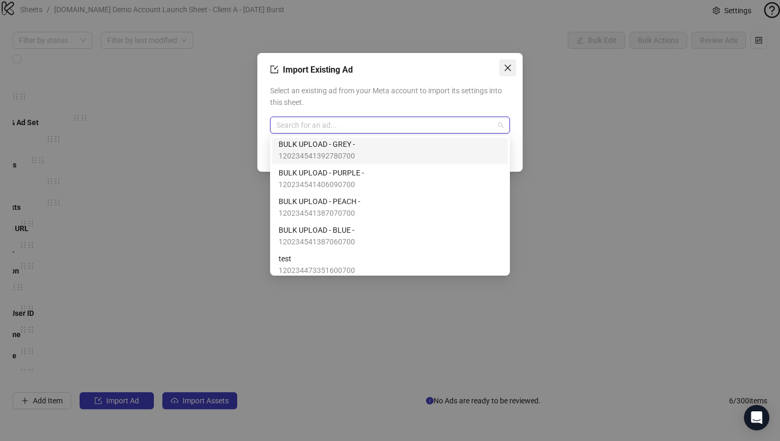
click at [510, 68] on icon "close" at bounding box center [507, 68] width 8 height 8
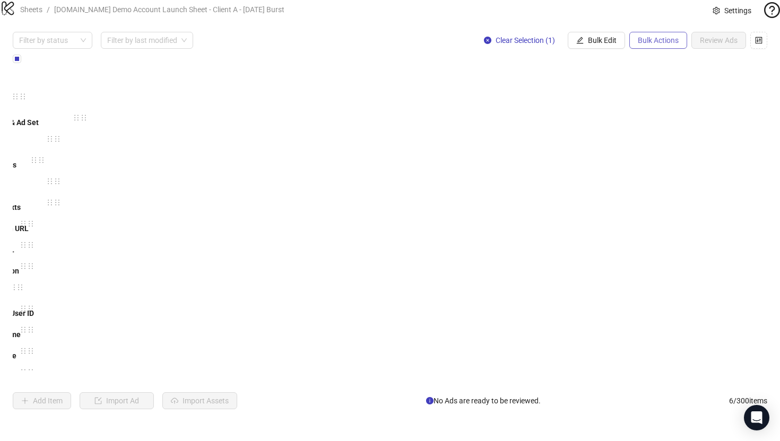
click at [667, 45] on span "Bulk Actions" at bounding box center [657, 40] width 41 height 8
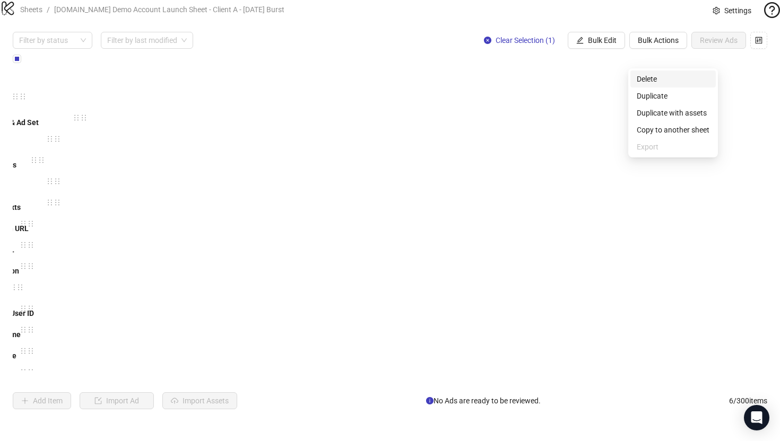
click at [658, 76] on span "Delete" at bounding box center [672, 79] width 73 height 12
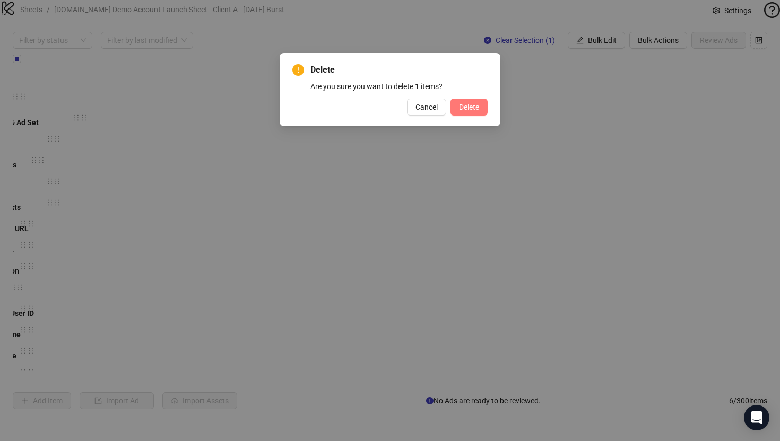
click at [465, 101] on button "Delete" at bounding box center [468, 107] width 37 height 17
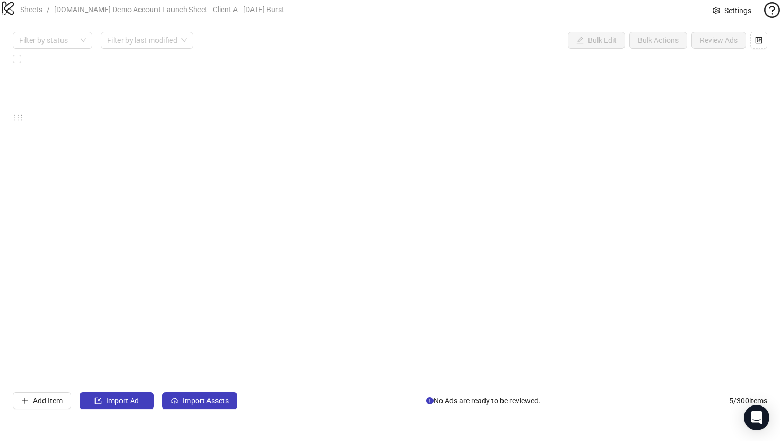
scroll to position [0, 102]
click at [751, 417] on icon "Open Intercom Messenger" at bounding box center [756, 418] width 12 height 14
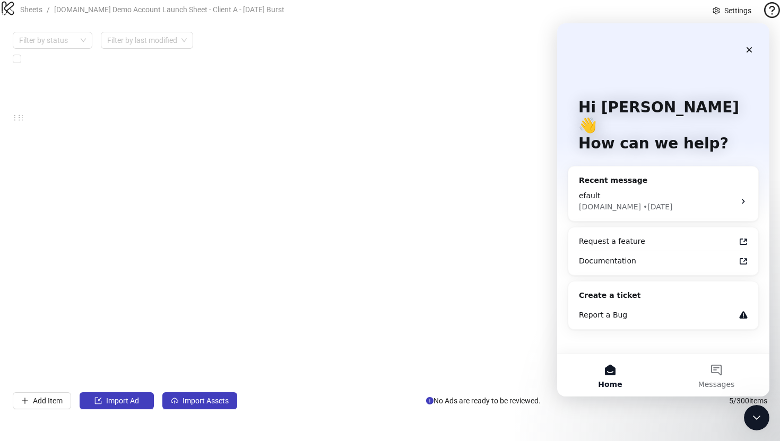
scroll to position [0, 0]
click at [610, 256] on div "Documentation" at bounding box center [657, 261] width 156 height 11
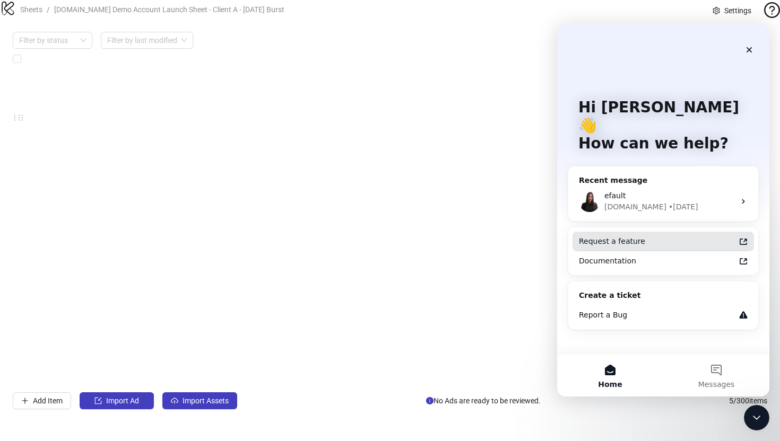
click at [609, 236] on div "Request a feature" at bounding box center [657, 241] width 156 height 11
click at [751, 50] on icon "Close" at bounding box center [749, 50] width 8 height 8
